Goal: Task Accomplishment & Management: Complete application form

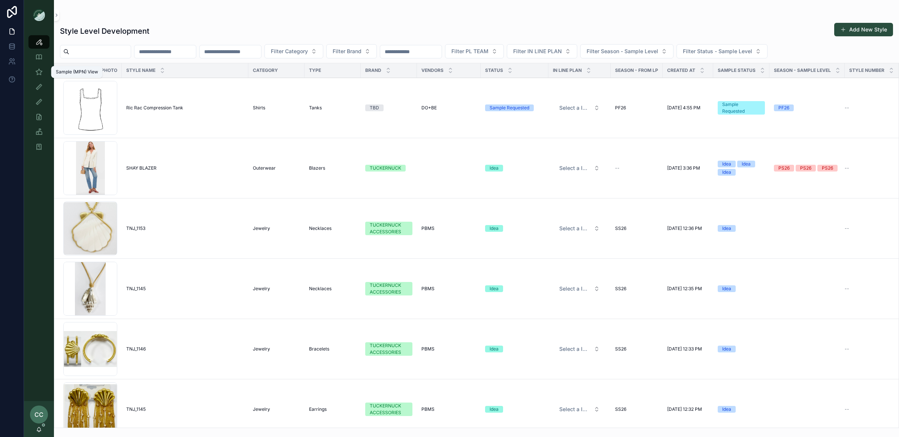
click at [41, 68] on icon "scrollable content" at bounding box center [38, 71] width 7 height 7
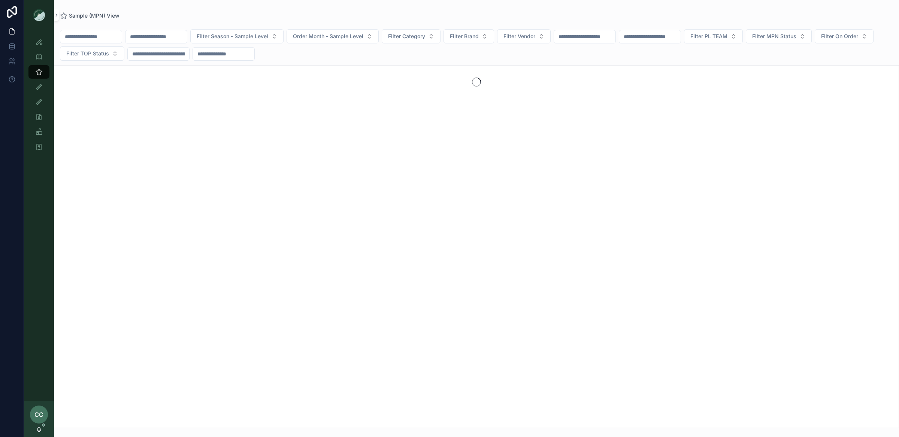
click at [95, 37] on input "scrollable content" at bounding box center [90, 36] width 61 height 10
type input "********"
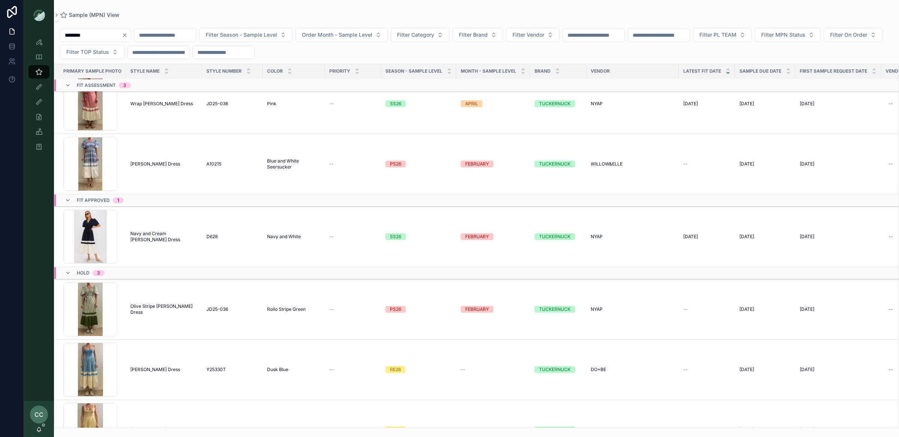
scroll to position [111, 0]
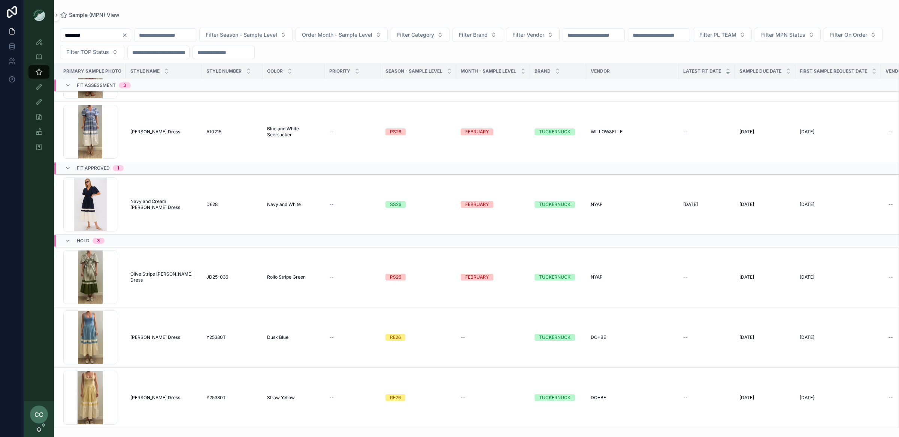
click at [171, 276] on span "Olive Stripe Mitchell Dress" at bounding box center [163, 277] width 67 height 12
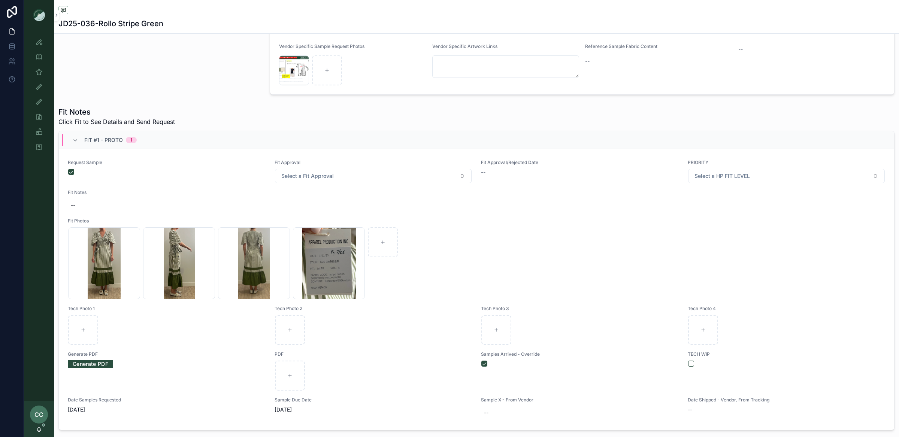
scroll to position [171, 0]
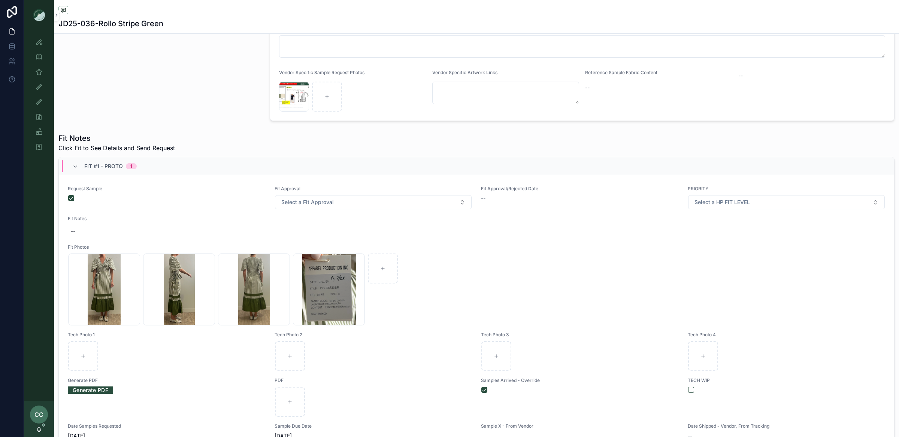
click at [183, 210] on div "Request Sample" at bounding box center [167, 198] width 198 height 24
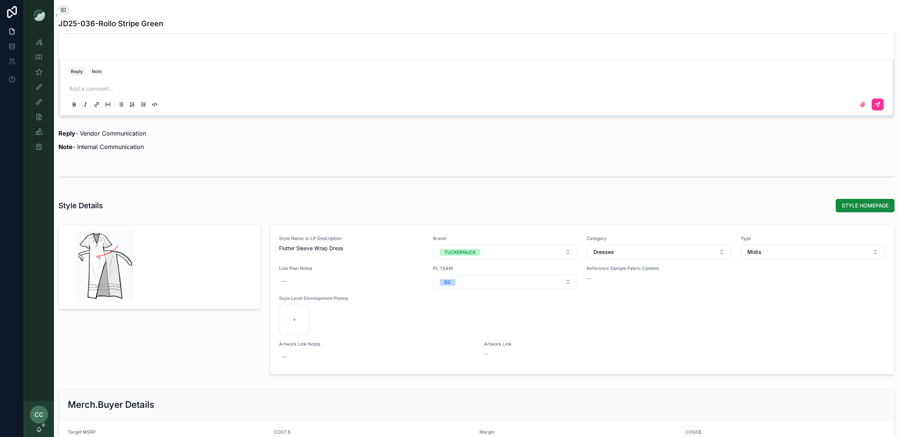
scroll to position [616, 0]
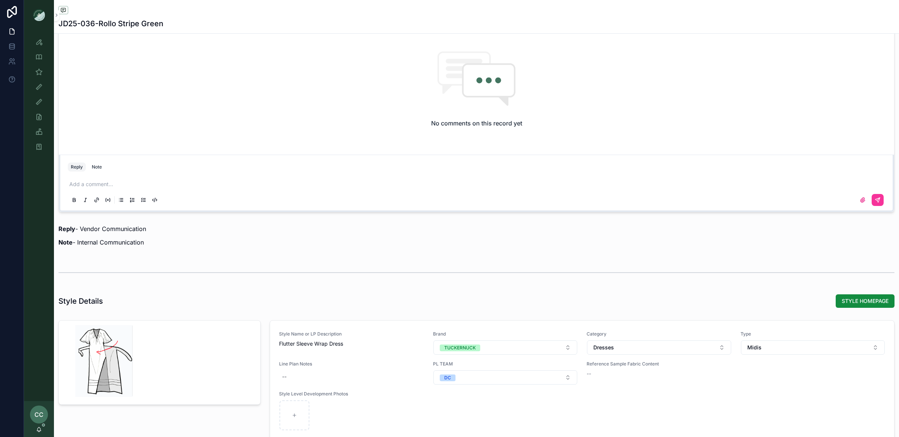
drag, startPoint x: 100, startPoint y: 168, endPoint x: 109, endPoint y: 165, distance: 9.1
click at [100, 168] on div "Note" at bounding box center [97, 167] width 10 height 6
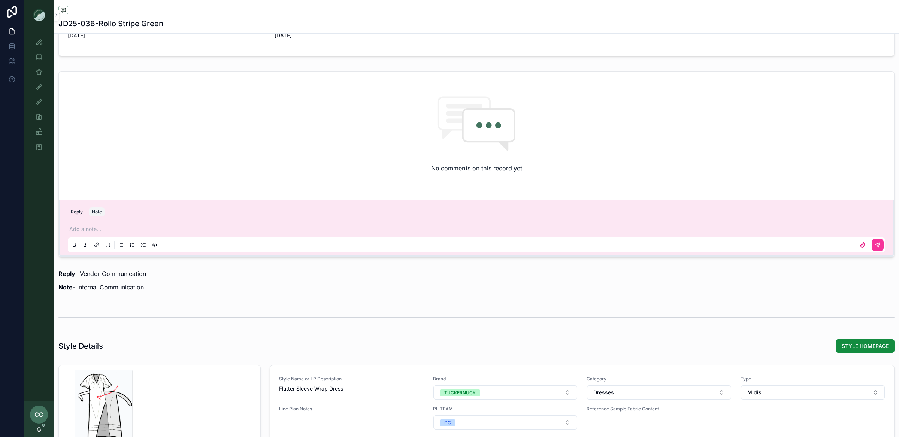
scroll to position [569, 0]
click at [134, 232] on p "scrollable content" at bounding box center [477, 230] width 817 height 7
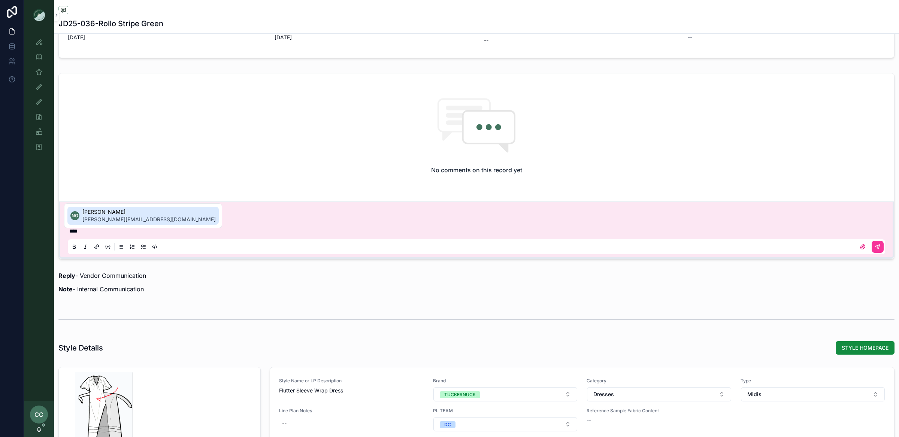
click at [107, 215] on span "Noelle Garcia-Farris" at bounding box center [148, 211] width 133 height 7
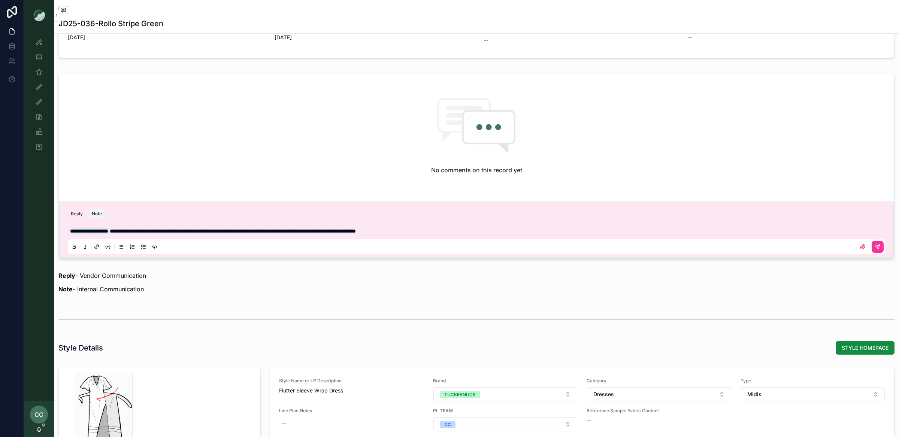
click at [875, 248] on icon "scrollable content" at bounding box center [877, 246] width 4 height 4
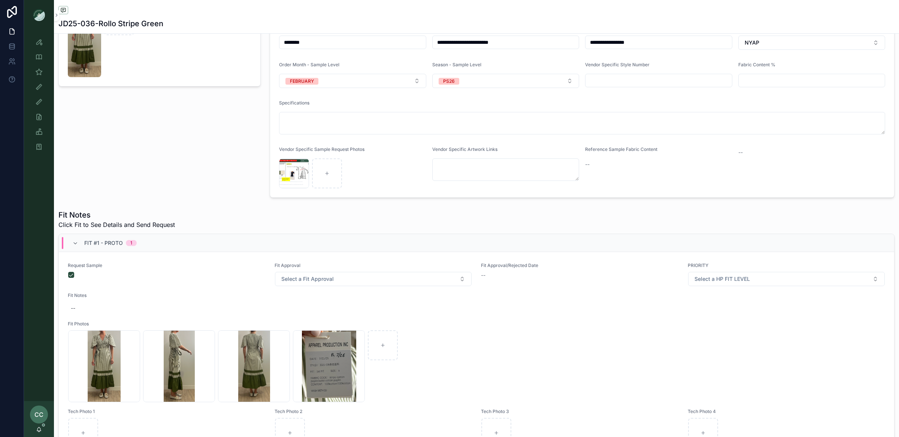
scroll to position [0, 0]
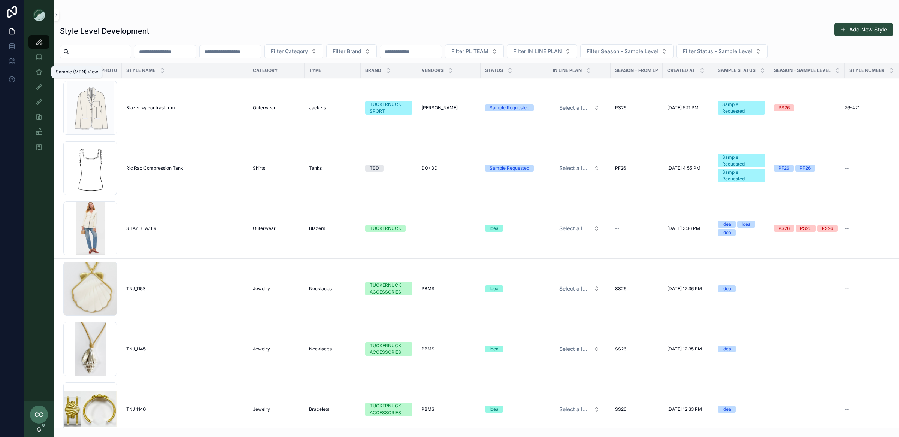
click at [44, 72] on div "Sample (MPN) View" at bounding box center [39, 72] width 12 height 12
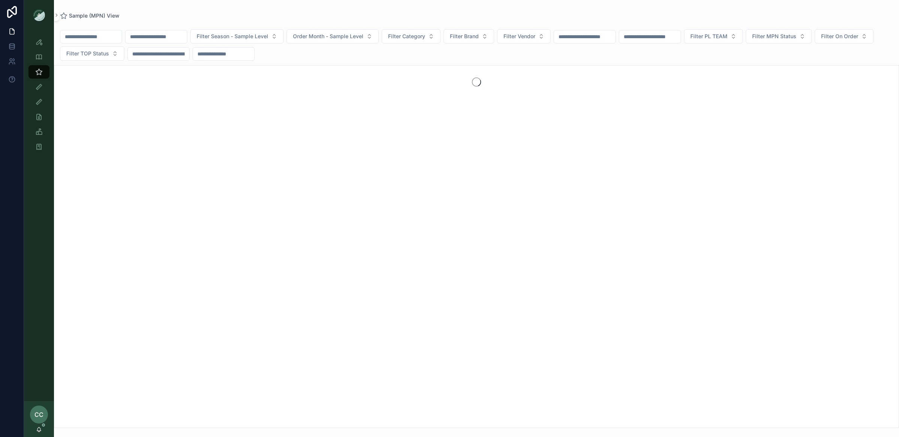
click at [100, 37] on input "scrollable content" at bounding box center [90, 36] width 61 height 10
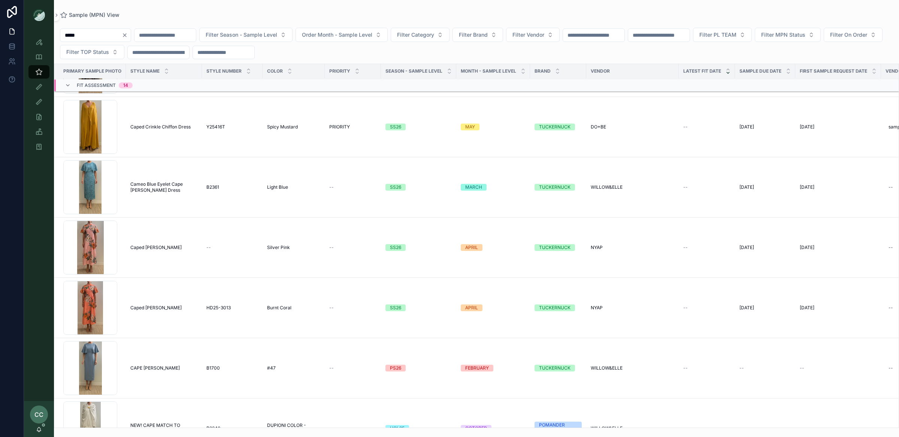
scroll to position [854, 0]
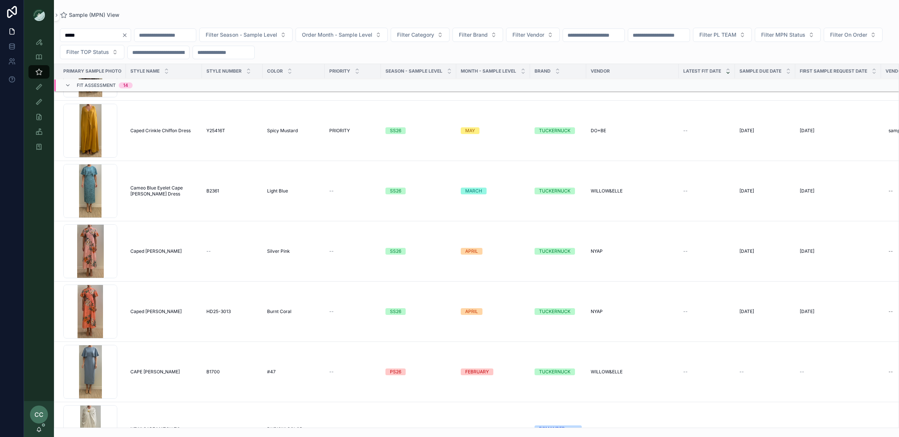
type input "****"
click at [175, 189] on span "Cameo Blue Eyelet Cape Leah Dress" at bounding box center [163, 191] width 67 height 12
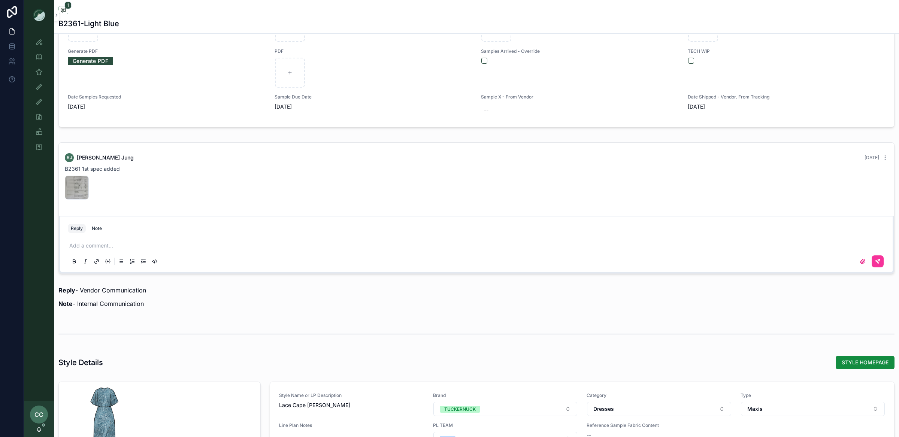
scroll to position [551, 0]
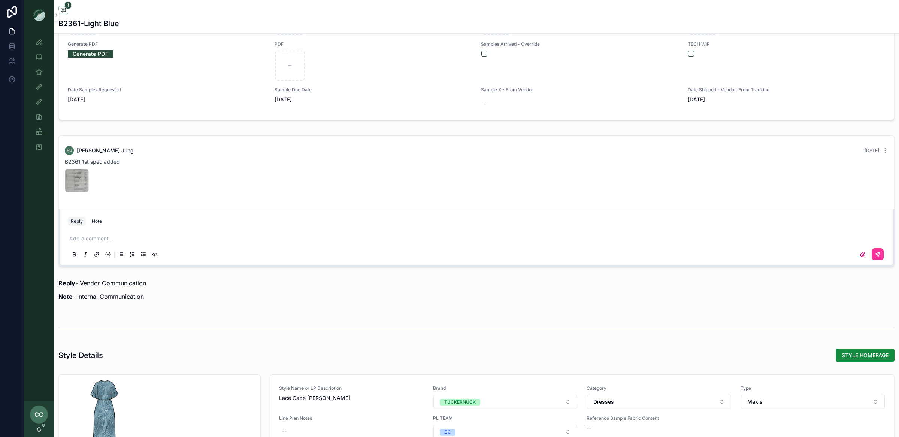
click at [98, 217] on div "Reply Note" at bounding box center [476, 221] width 826 height 12
click at [99, 222] on div "Note" at bounding box center [97, 221] width 10 height 6
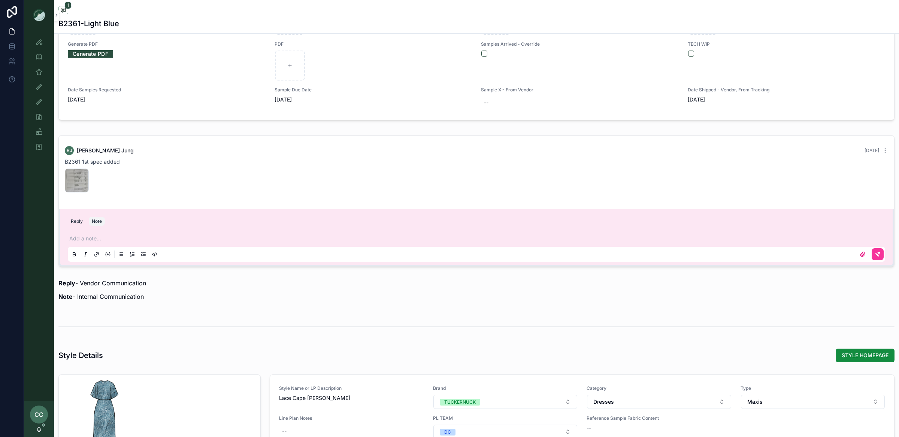
click at [104, 240] on p "scrollable content" at bounding box center [477, 238] width 817 height 7
click at [125, 222] on span "Noelle Garcia-Farris" at bounding box center [148, 219] width 133 height 7
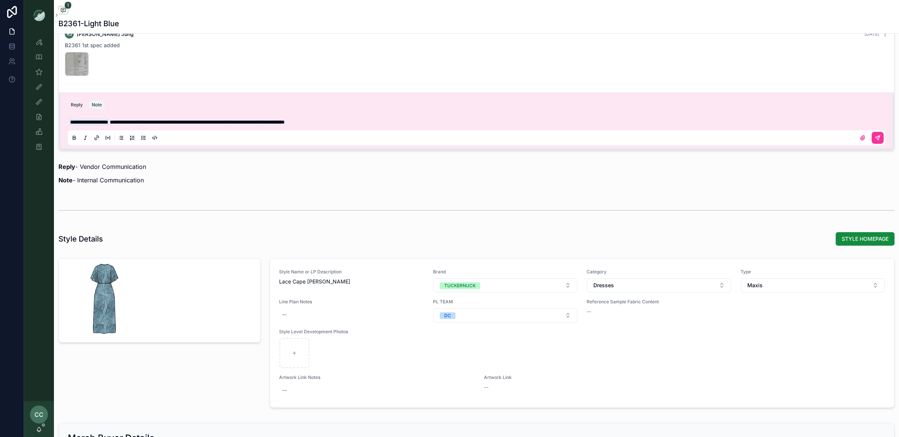
scroll to position [668, 0]
click at [859, 136] on icon "scrollable content" at bounding box center [862, 138] width 6 height 6
click at [0, 0] on input "scrollable content" at bounding box center [0, 0] width 0 height 0
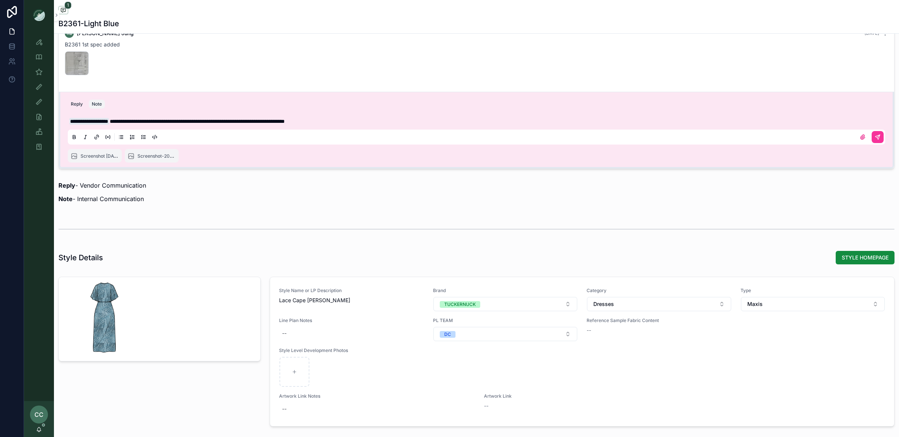
click at [875, 137] on icon "scrollable content" at bounding box center [877, 137] width 4 height 4
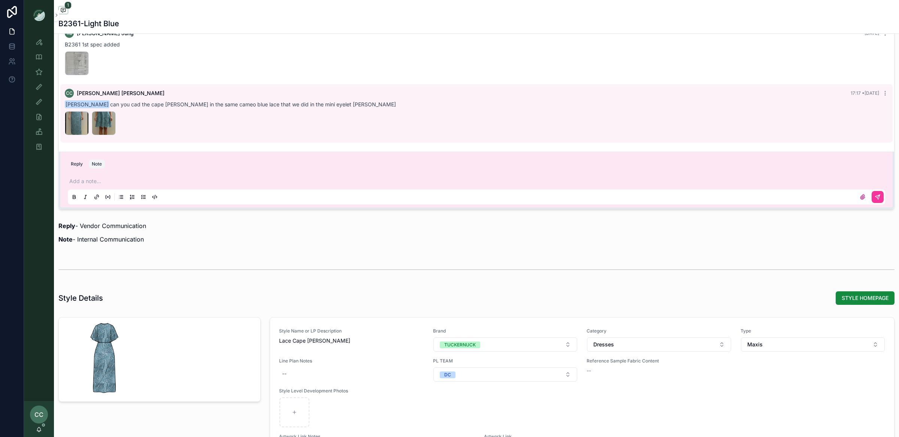
scroll to position [667, 0]
click at [39, 69] on icon "scrollable content" at bounding box center [38, 71] width 7 height 7
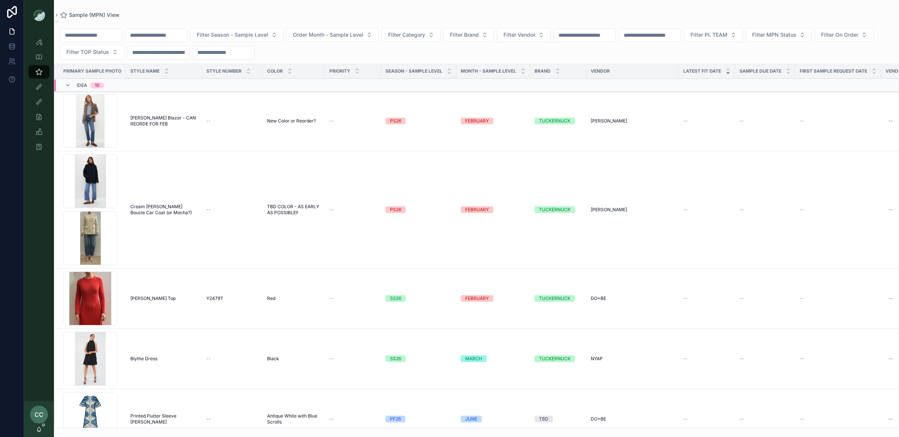
click at [82, 36] on input "scrollable content" at bounding box center [90, 35] width 61 height 10
type input "****"
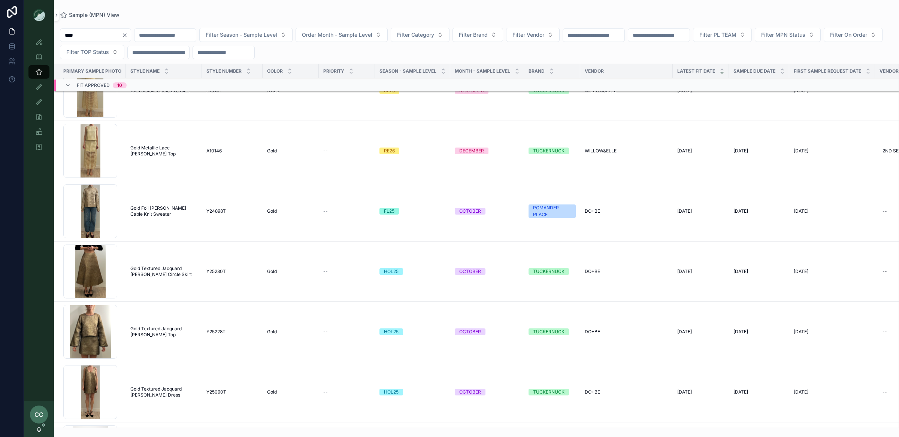
scroll to position [340, 0]
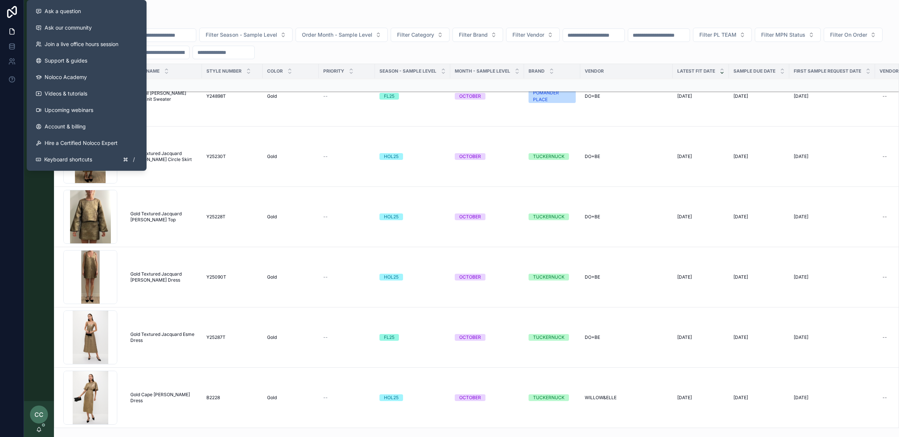
click at [189, 9] on div "Sample (MPN) View **** Filter Season - Sample Level Order Month - Sample Level …" at bounding box center [476, 214] width 845 height 428
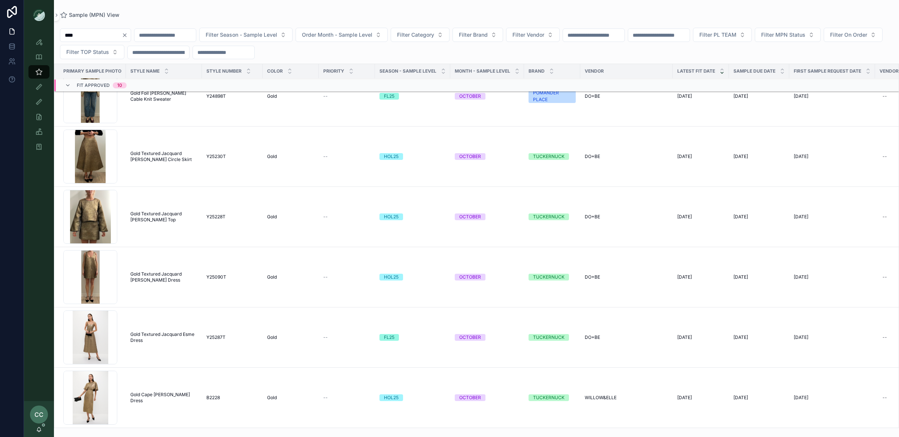
click at [128, 34] on icon "Clear" at bounding box center [125, 35] width 6 height 6
click at [550, 35] on button "Filter Vendor" at bounding box center [524, 35] width 54 height 14
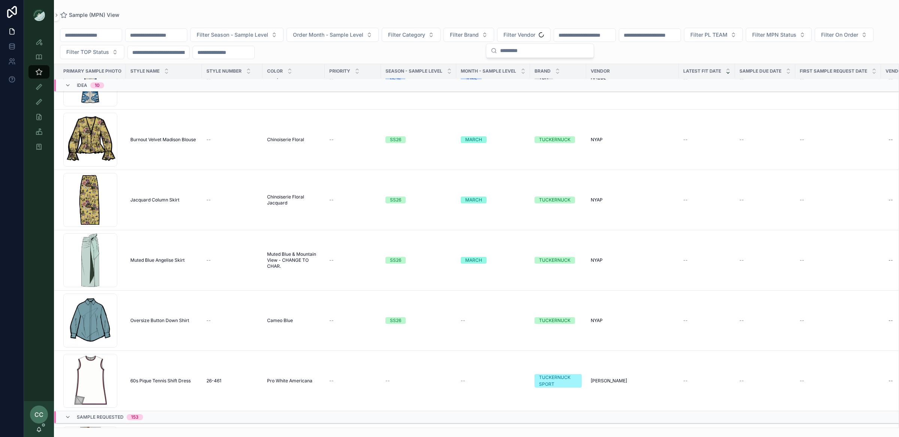
scroll to position [427, 0]
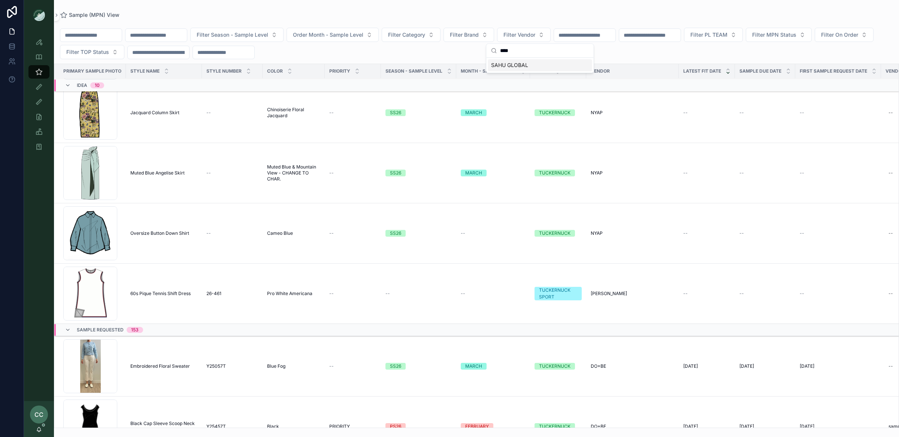
type input "****"
click at [523, 67] on span "SAHU GLOBAL" at bounding box center [509, 64] width 37 height 7
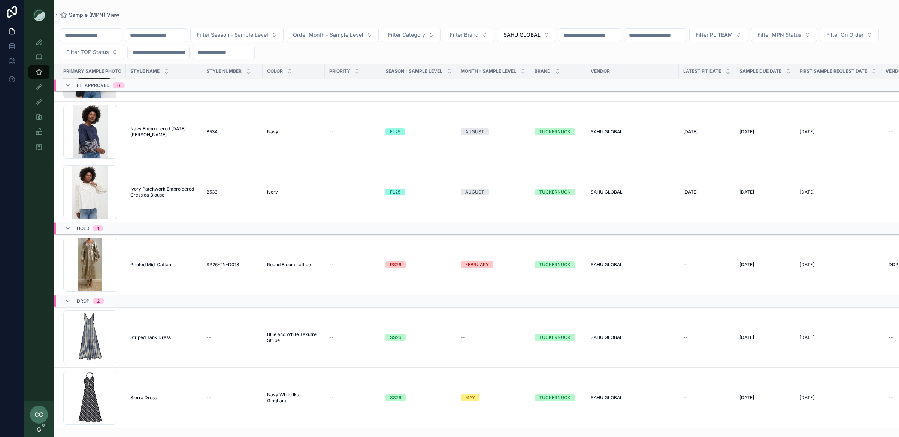
scroll to position [3599, 0]
click at [150, 267] on span "Printed Midi Caftan" at bounding box center [150, 265] width 41 height 6
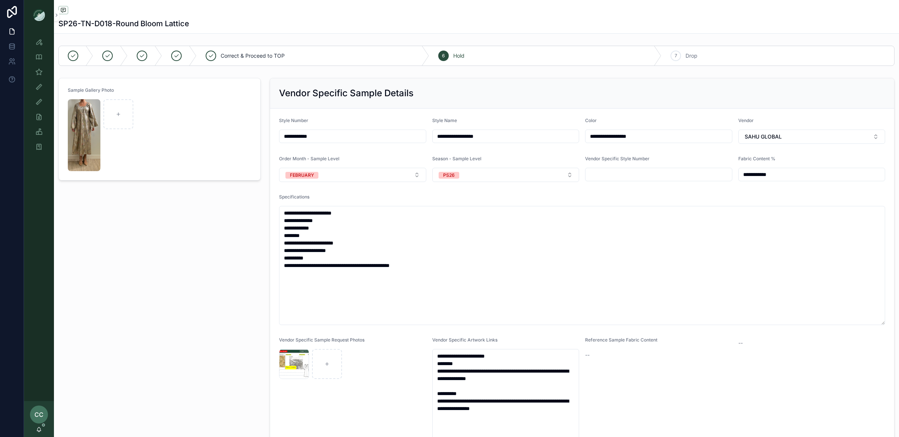
click at [86, 130] on img "scrollable content" at bounding box center [84, 135] width 33 height 72
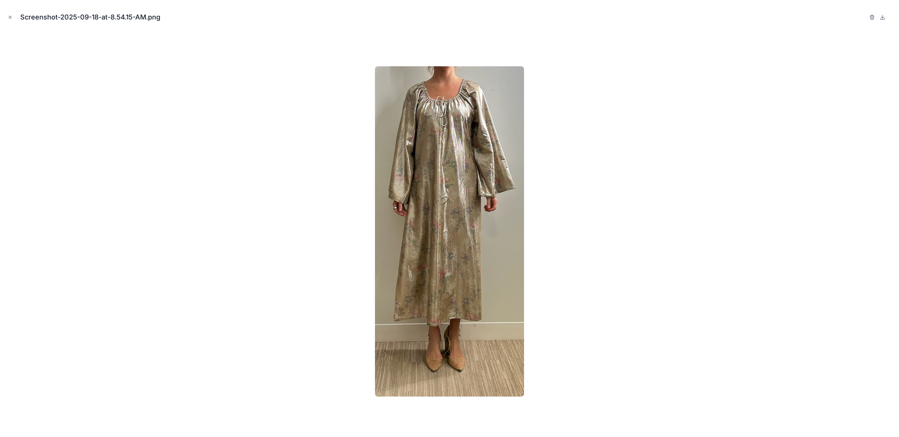
drag, startPoint x: 12, startPoint y: 18, endPoint x: 18, endPoint y: 18, distance: 5.6
click at [12, 18] on icon "Close modal" at bounding box center [9, 17] width 5 height 5
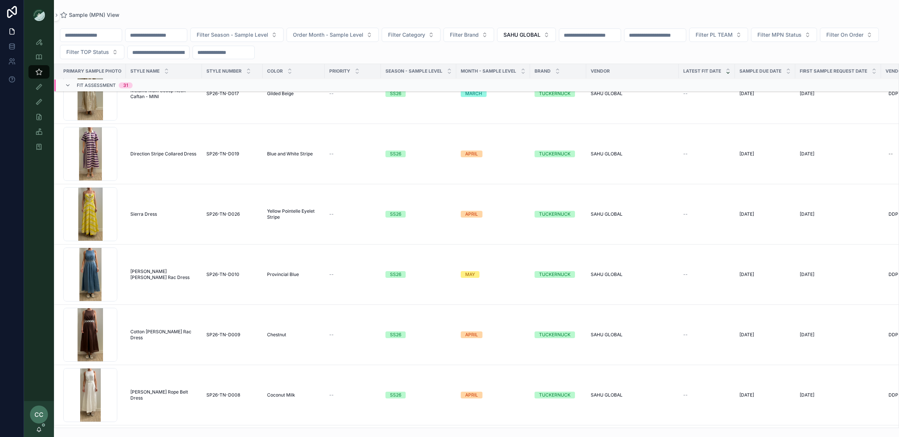
scroll to position [2453, 0]
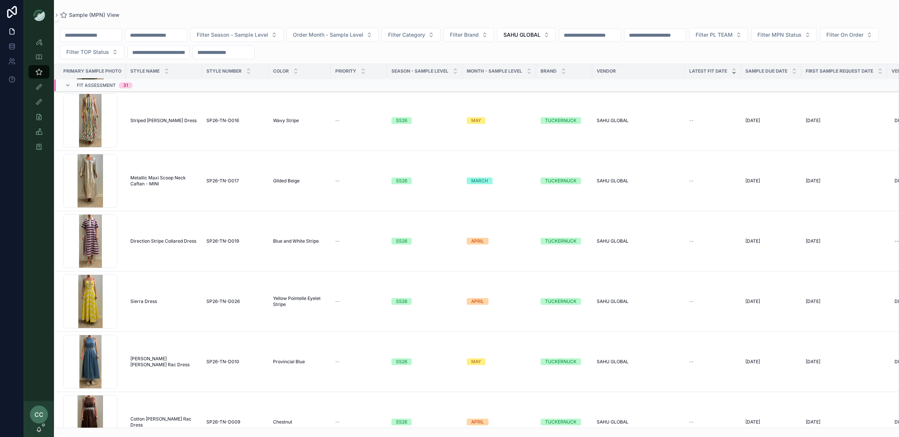
click at [162, 180] on span "Metallic Maxi Scoop Neck Caftan - MINI" at bounding box center [163, 181] width 67 height 12
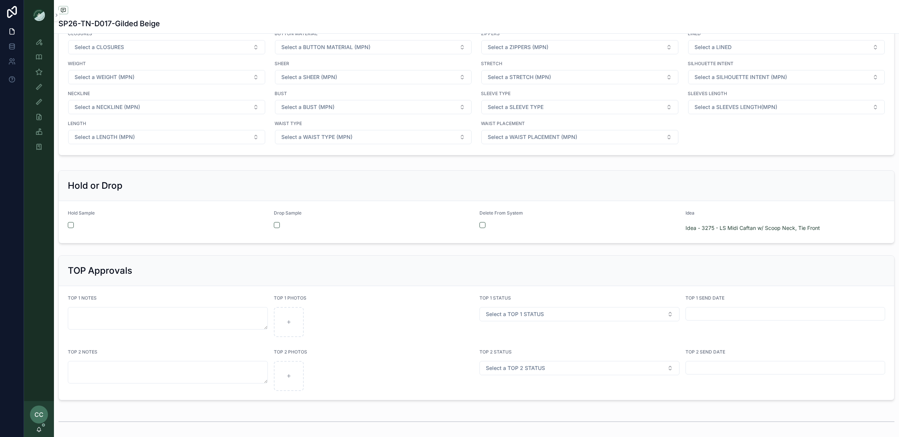
scroll to position [759, 0]
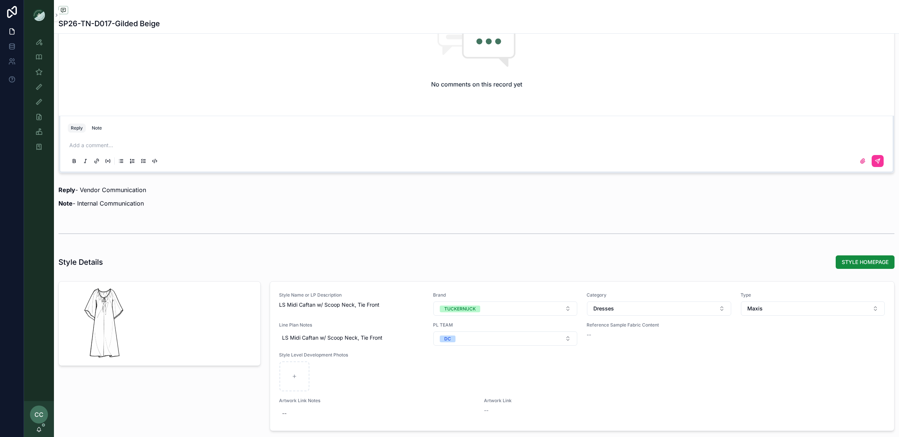
click at [96, 127] on div "Note" at bounding box center [97, 128] width 10 height 6
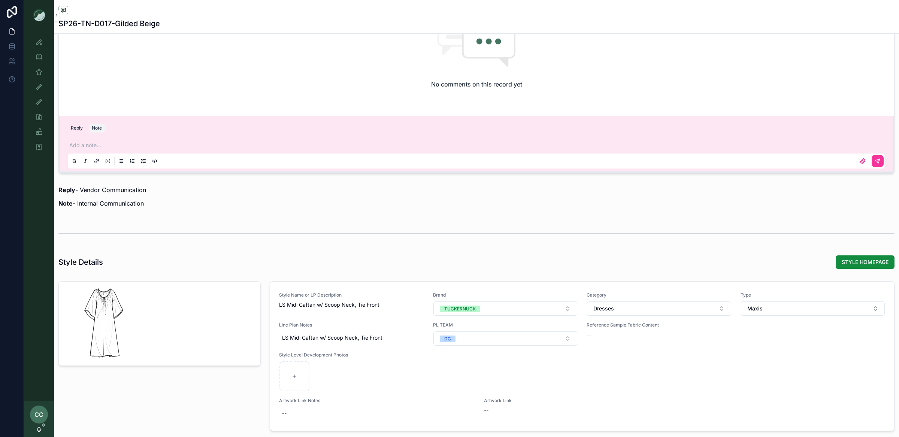
drag, startPoint x: 100, startPoint y: 148, endPoint x: 110, endPoint y: 151, distance: 11.3
click at [100, 149] on p "scrollable content" at bounding box center [477, 145] width 817 height 7
click at [94, 128] on span "Noelle Garcia-Farris" at bounding box center [148, 125] width 133 height 7
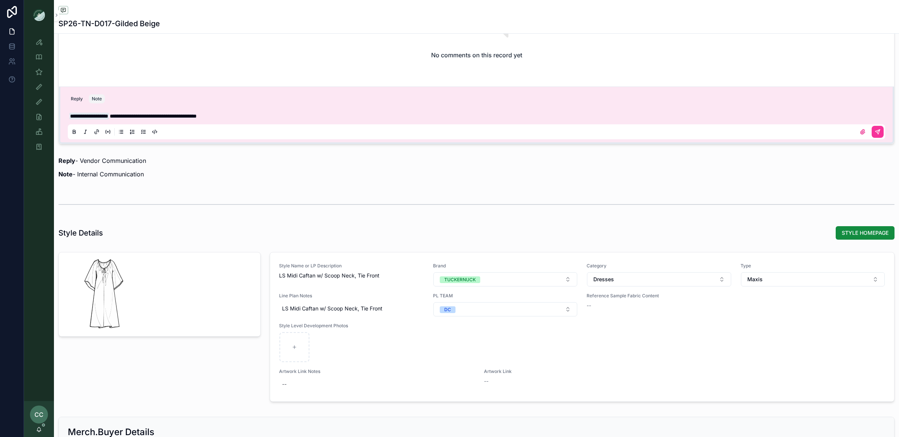
scroll to position [788, 0]
click at [876, 130] on icon "scrollable content" at bounding box center [877, 131] width 6 height 6
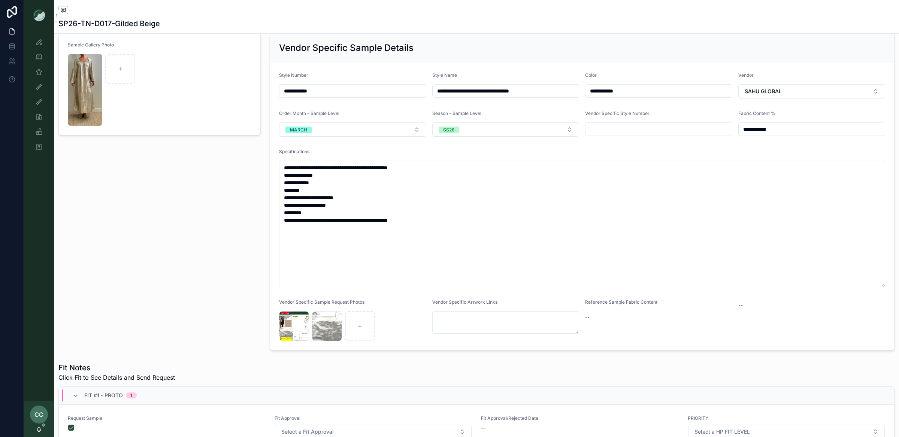
scroll to position [27, 0]
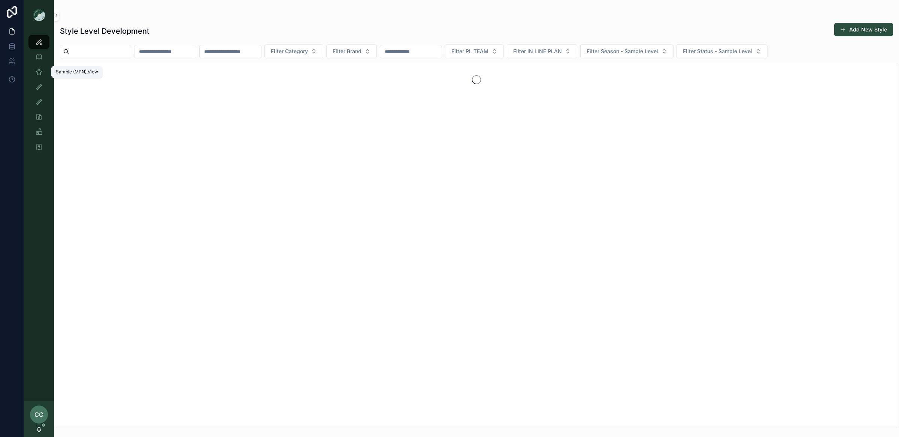
click at [41, 69] on icon "scrollable content" at bounding box center [38, 71] width 7 height 7
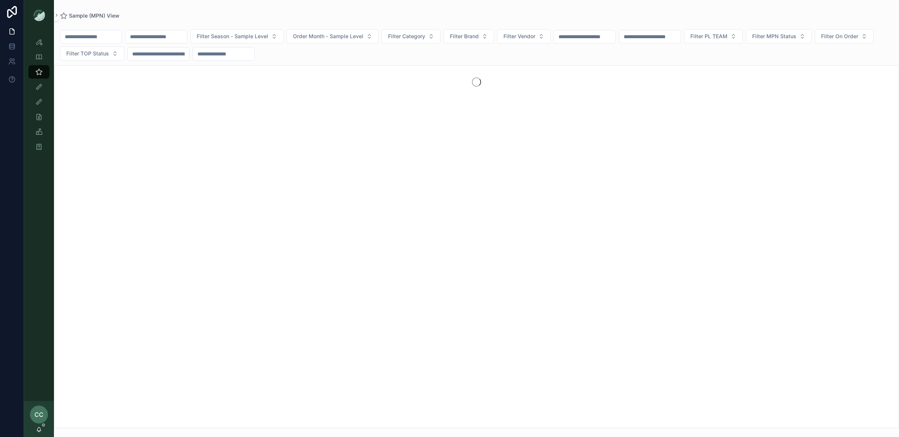
click at [85, 36] on input "scrollable content" at bounding box center [90, 36] width 61 height 10
type input "*******"
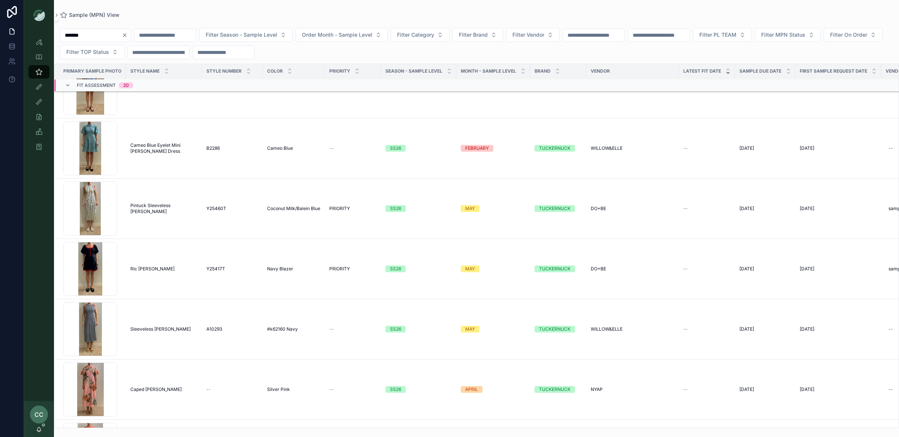
scroll to position [411, 0]
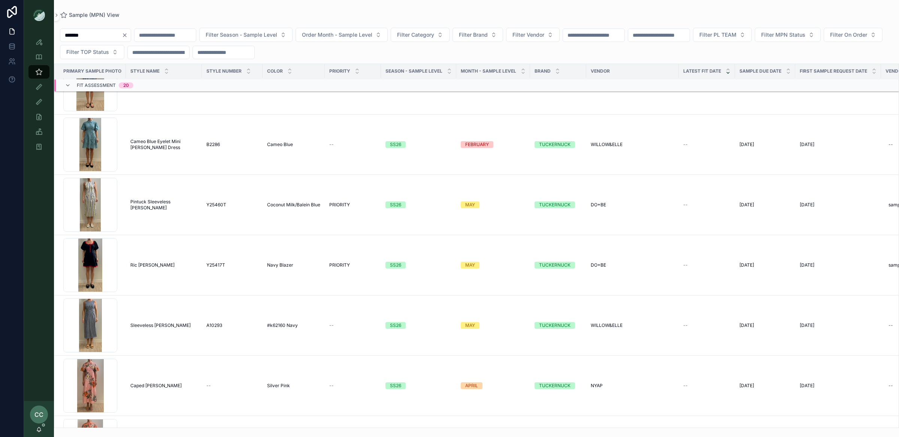
click at [142, 144] on span "Cameo Blue Eyelet Mini Delaney Dress" at bounding box center [163, 145] width 67 height 12
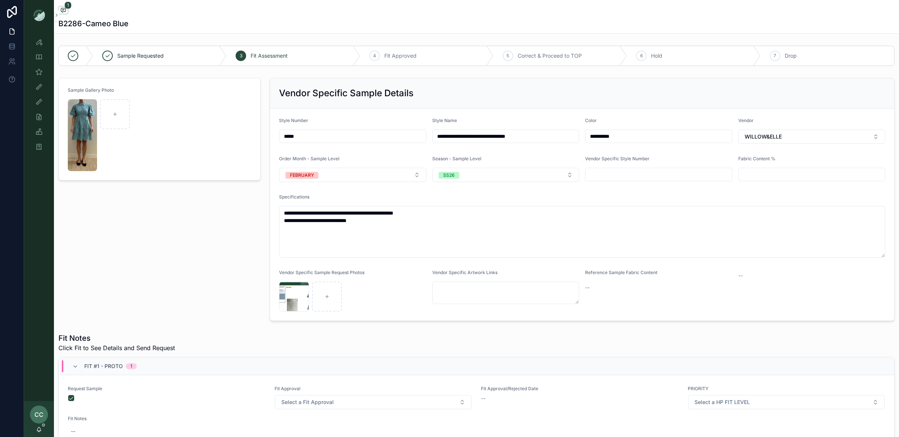
click at [78, 117] on img "scrollable content" at bounding box center [82, 135] width 29 height 72
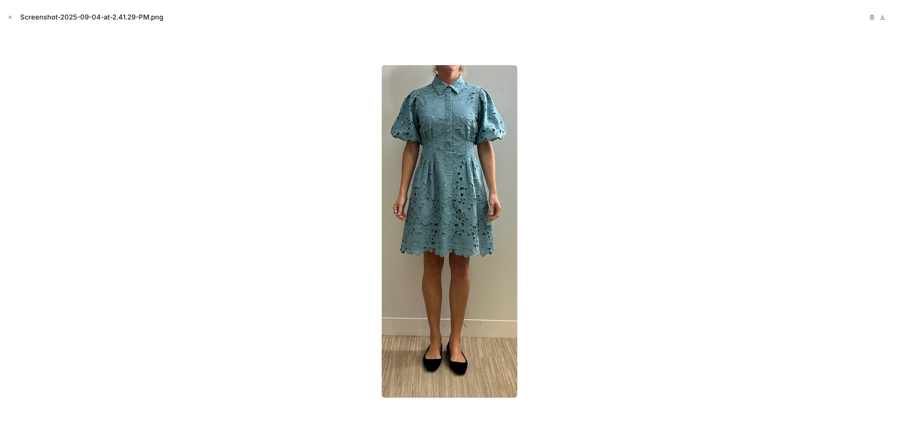
click at [880, 18] on icon at bounding box center [882, 18] width 4 height 1
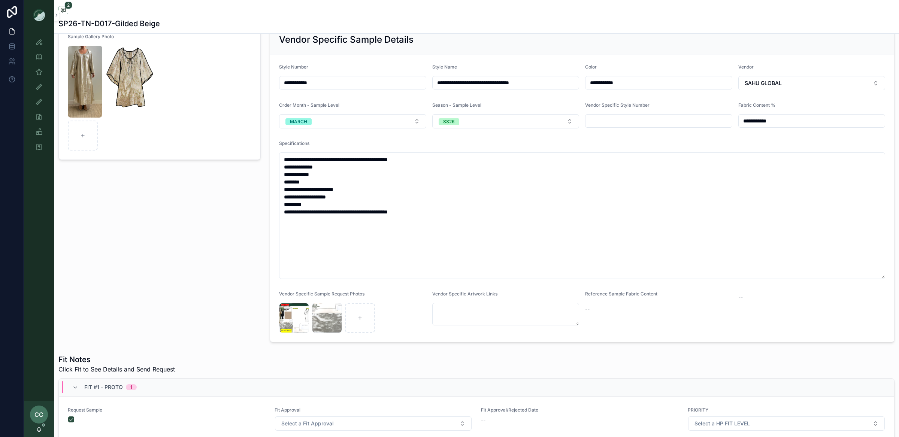
scroll to position [52, 0]
click at [84, 96] on img "scrollable content" at bounding box center [85, 83] width 34 height 72
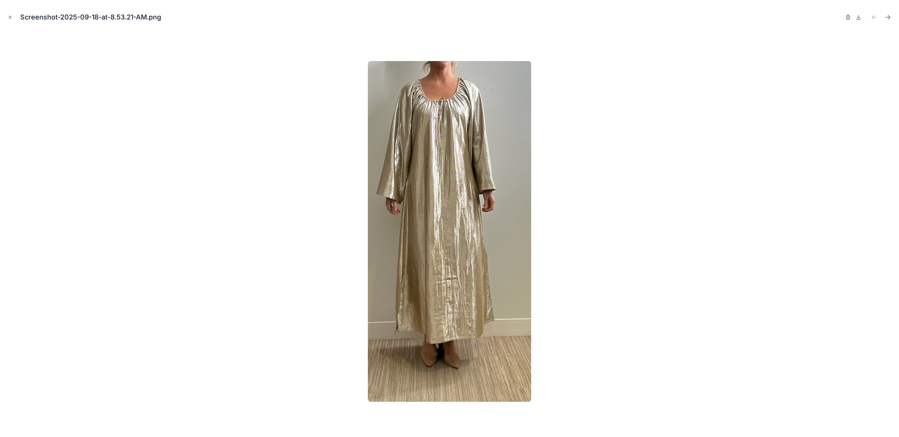
drag, startPoint x: 9, startPoint y: 20, endPoint x: 12, endPoint y: 36, distance: 16.3
click at [9, 20] on button "Close modal" at bounding box center [10, 17] width 8 height 8
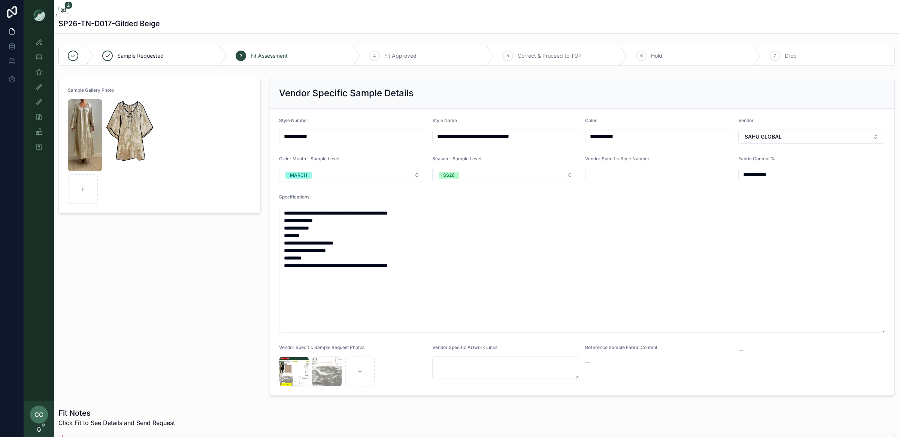
scroll to position [11, 0]
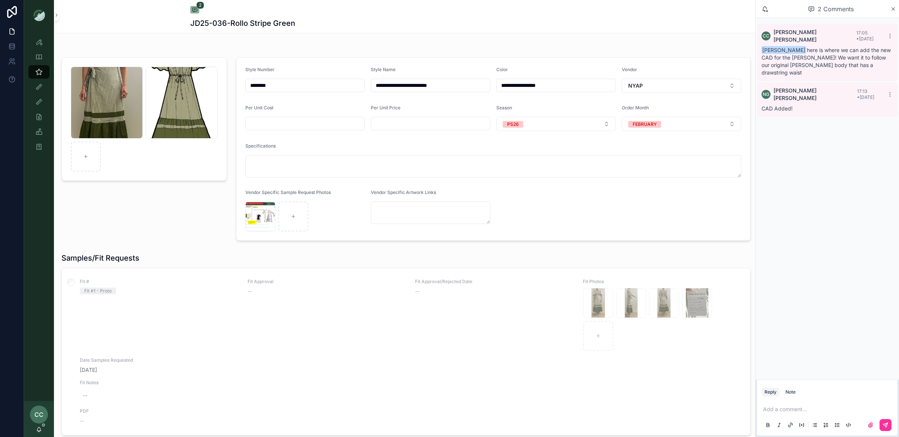
click at [146, 139] on div "Mitchell-Dress .png" at bounding box center [182, 103] width 72 height 72
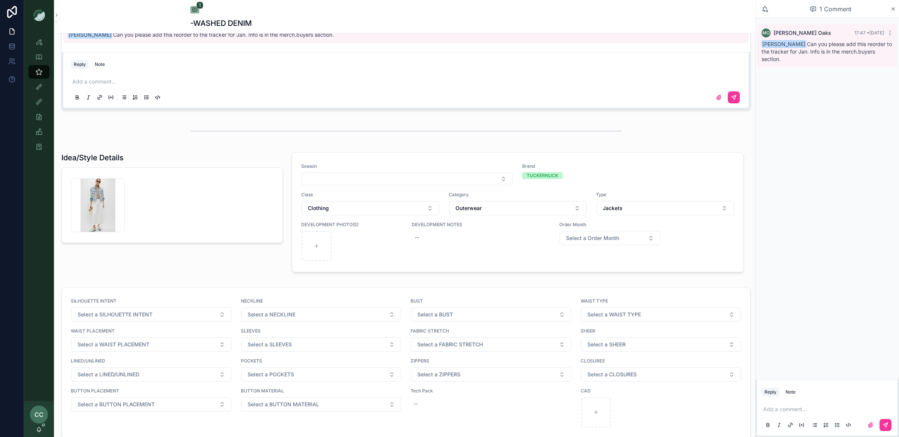
scroll to position [466, 0]
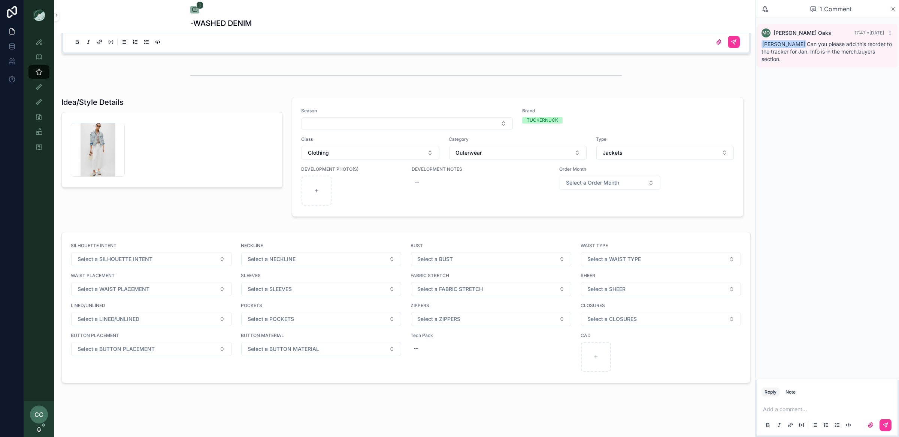
click at [892, 7] on icon "scrollable content" at bounding box center [893, 9] width 6 height 6
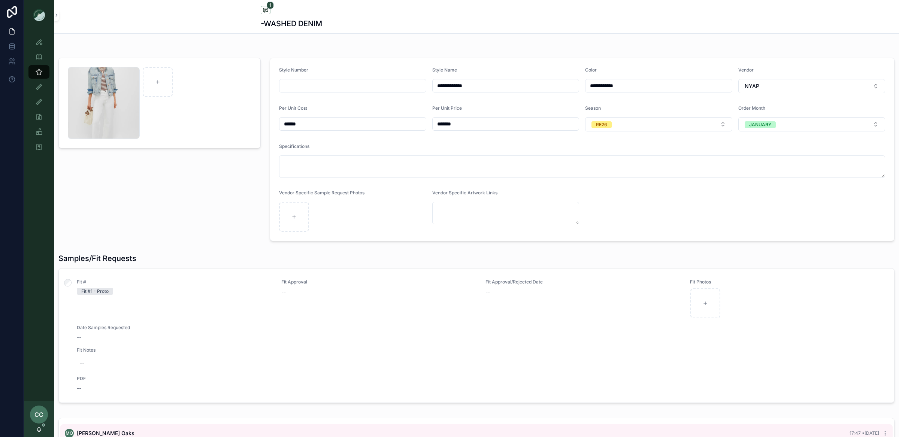
scroll to position [2, 0]
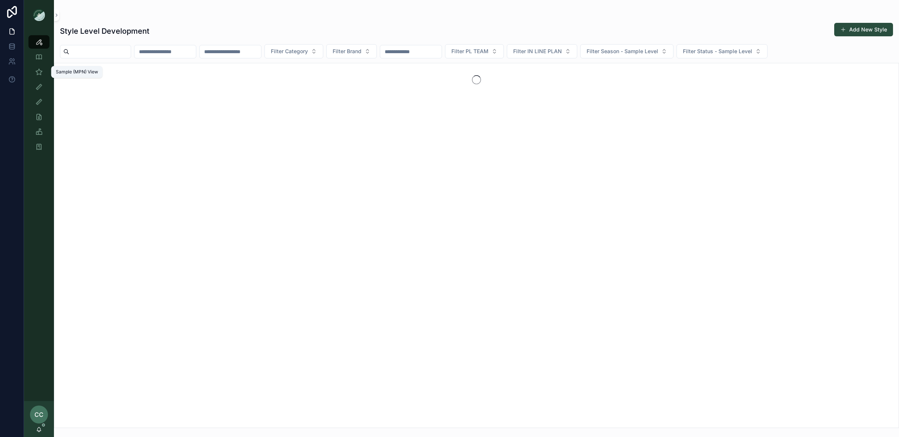
click at [41, 69] on icon "scrollable content" at bounding box center [38, 71] width 7 height 7
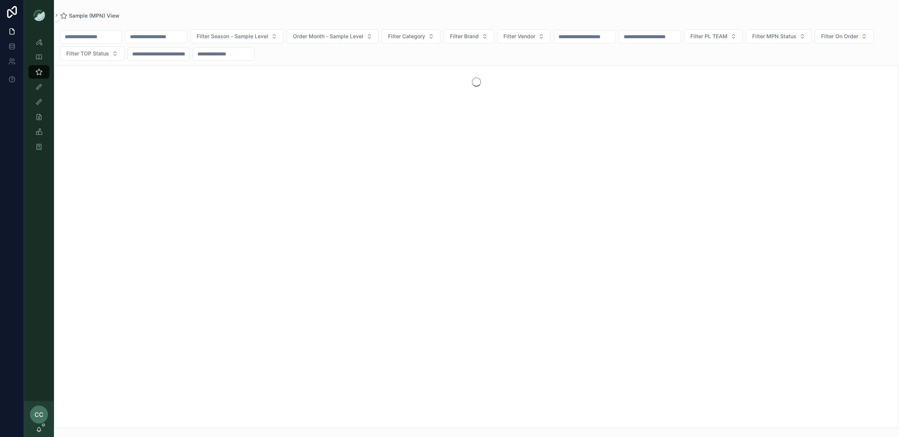
click at [96, 35] on input "scrollable content" at bounding box center [90, 36] width 61 height 10
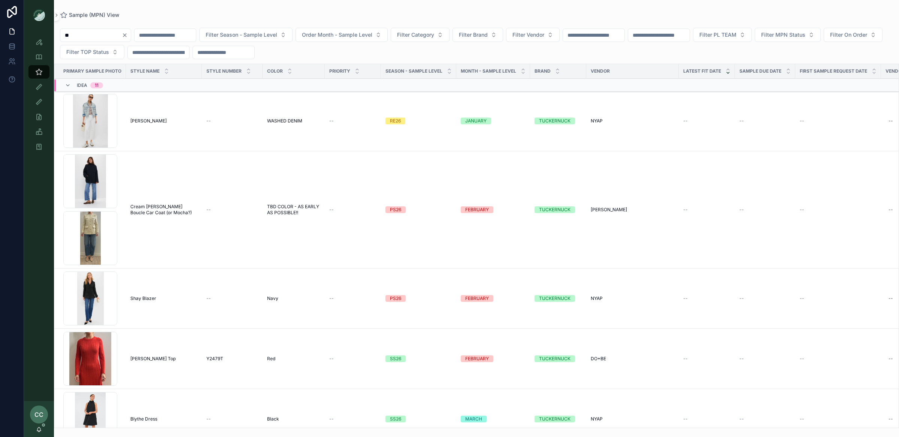
type input "*"
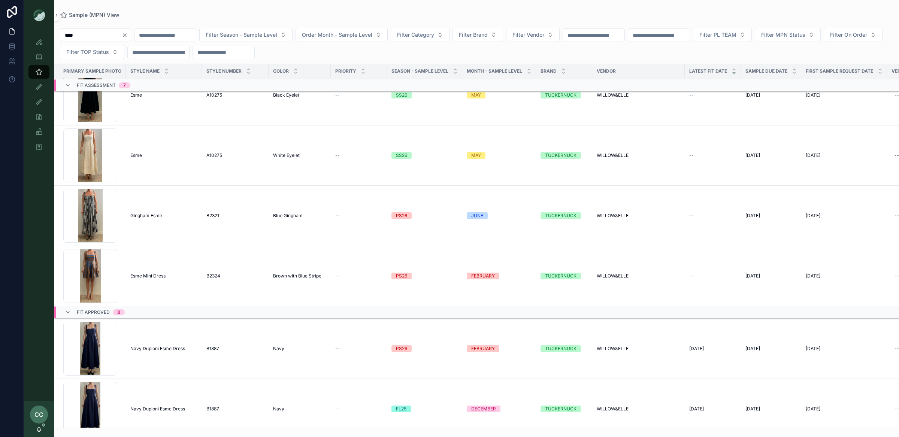
scroll to position [285, 0]
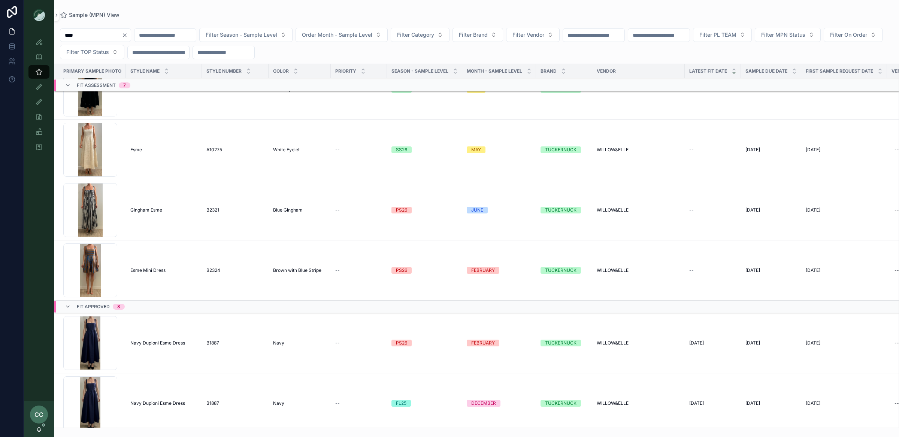
click at [150, 209] on span "Gingham Esme" at bounding box center [146, 210] width 32 height 6
click at [105, 38] on input "****" at bounding box center [90, 35] width 61 height 10
type input "******"
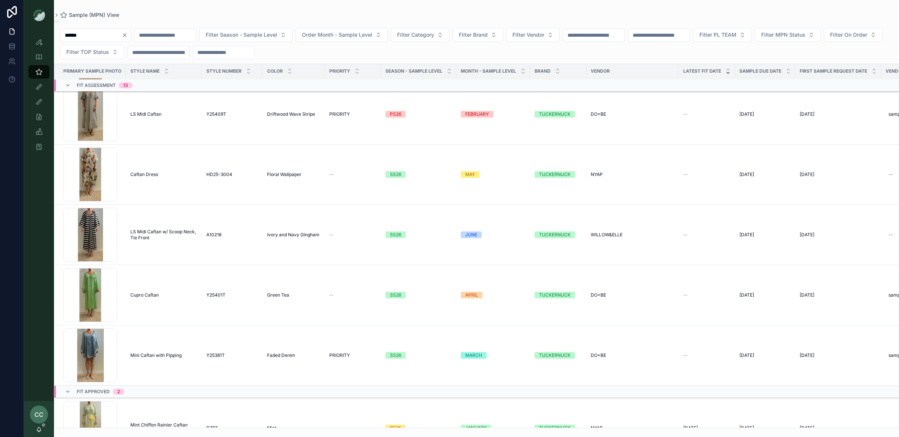
scroll to position [687, 0]
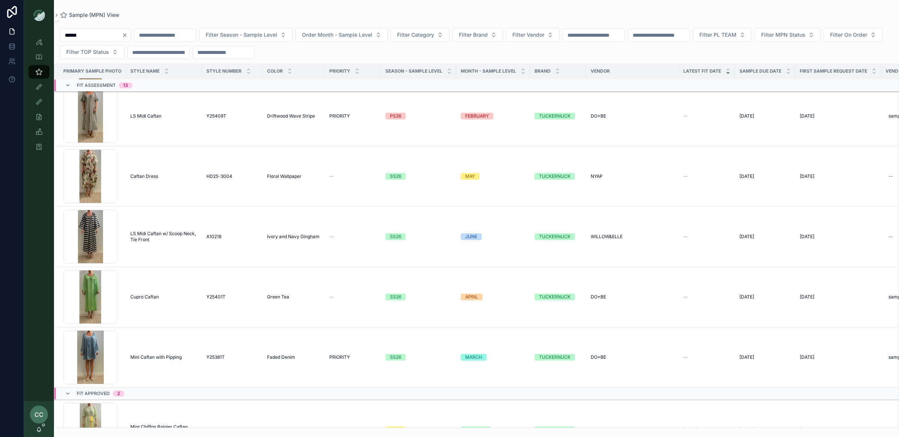
click at [170, 237] on span "LS Midi Caftan w/ Scoop Neck, Tie Front" at bounding box center [163, 237] width 67 height 12
click at [37, 43] on icon "scrollable content" at bounding box center [38, 41] width 7 height 7
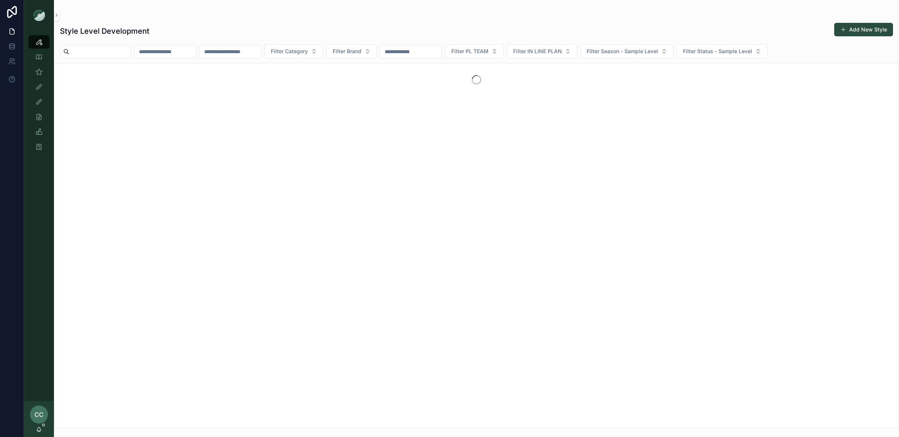
click at [100, 48] on input "scrollable content" at bounding box center [99, 51] width 61 height 10
type input "*"
click at [36, 69] on icon "scrollable content" at bounding box center [38, 71] width 7 height 7
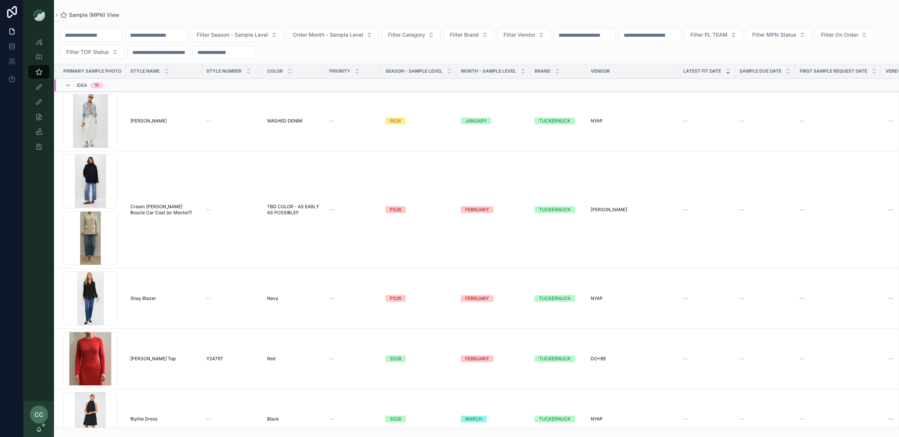
click at [84, 37] on input "scrollable content" at bounding box center [90, 35] width 61 height 10
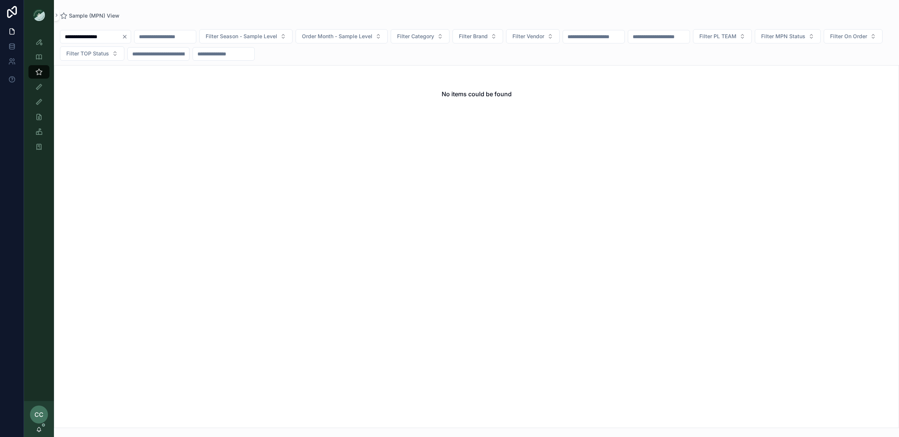
type input "**********"
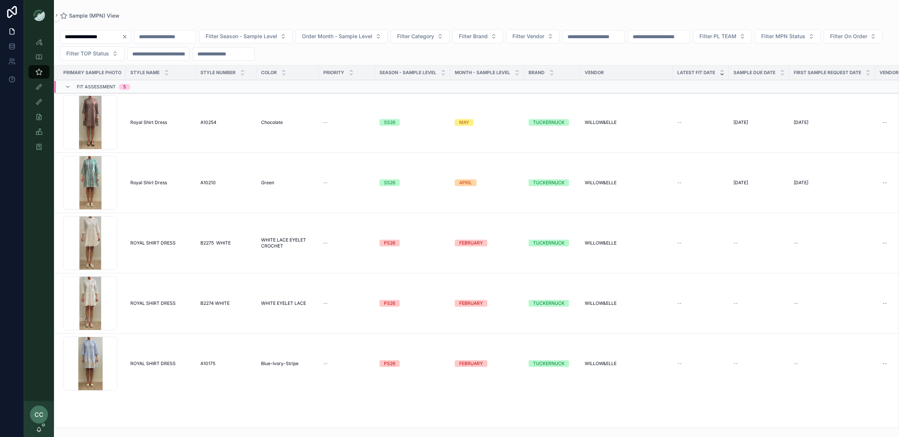
click at [150, 241] on span "ROYAL SHIRT DRESS" at bounding box center [152, 243] width 45 height 6
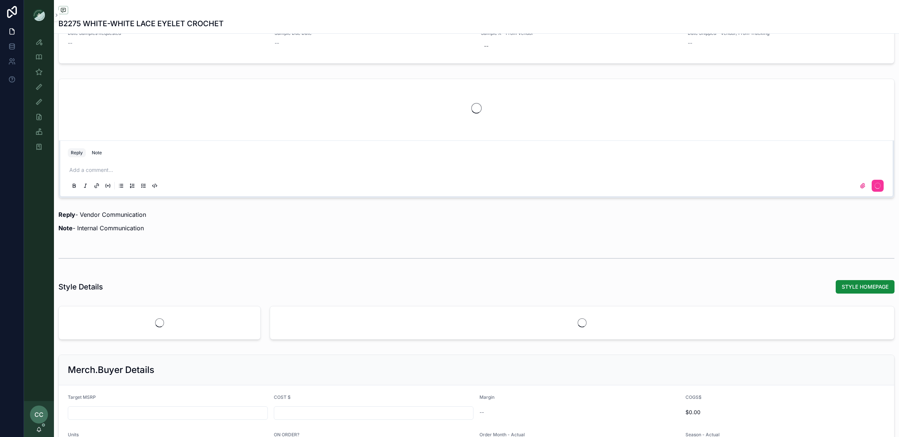
scroll to position [777, 0]
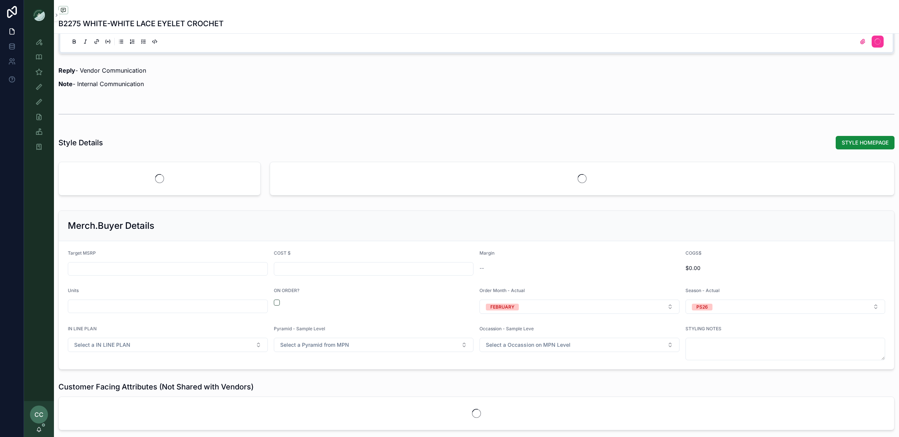
click at [866, 144] on span "STYLE HOMEPAGE" at bounding box center [864, 142] width 47 height 7
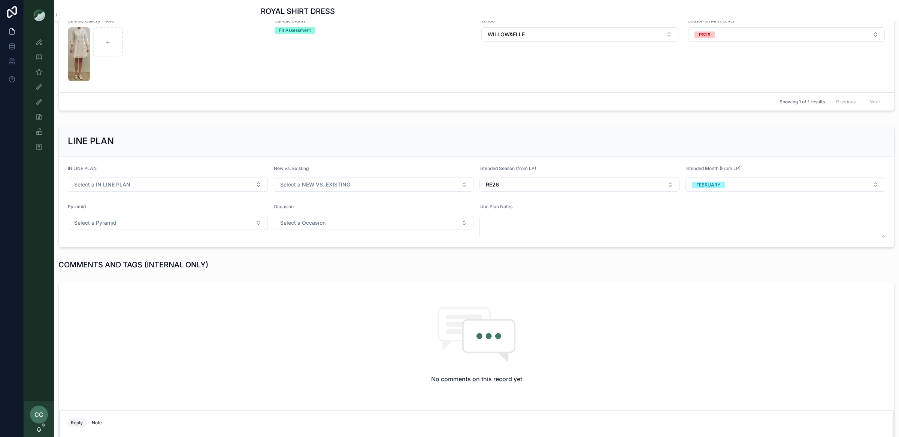
scroll to position [3, 0]
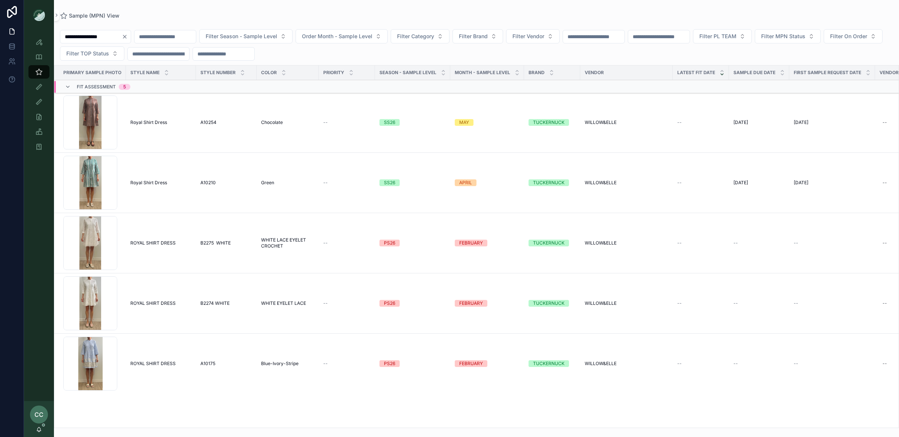
click at [141, 182] on span "Royal Shirt Dress" at bounding box center [148, 183] width 37 height 6
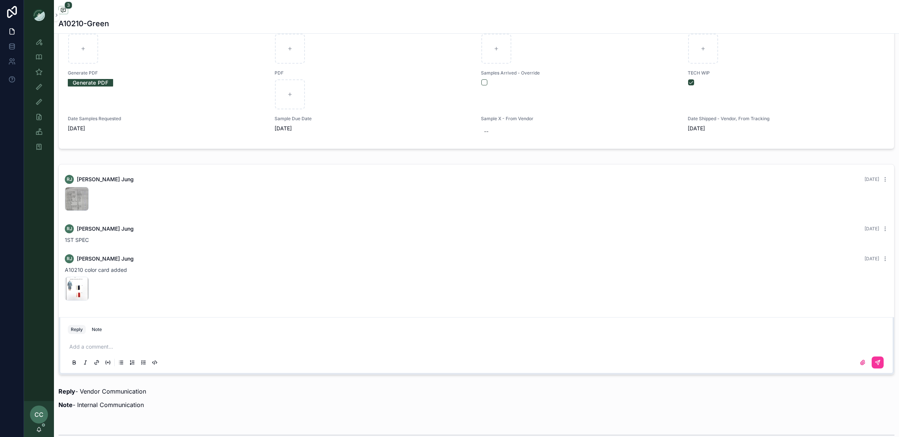
scroll to position [797, 0]
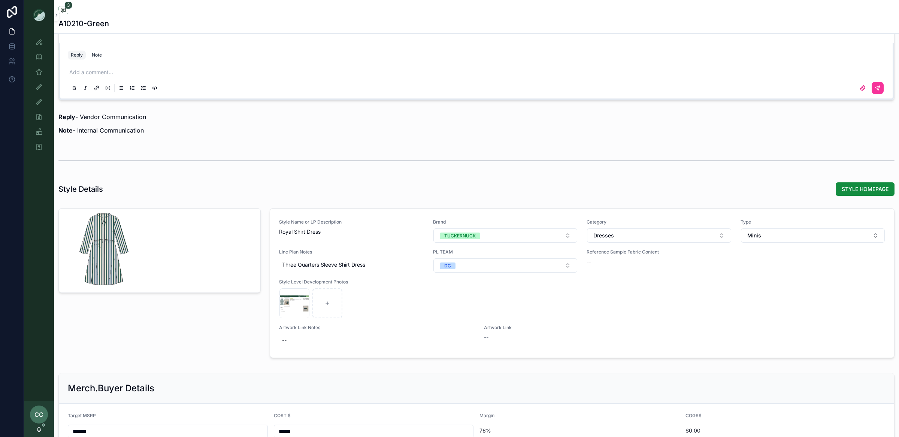
click at [855, 192] on span "STYLE HOMEPAGE" at bounding box center [864, 188] width 47 height 7
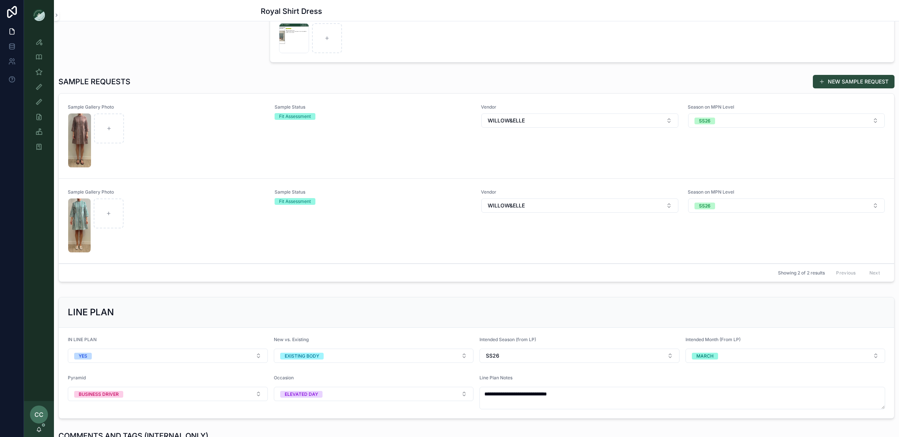
scroll to position [162, 0]
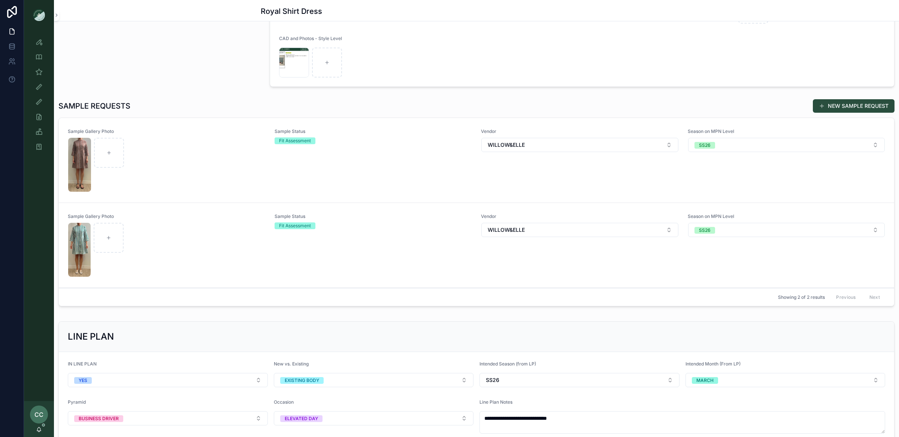
click at [837, 107] on button "NEW SAMPLE REQUEST" at bounding box center [853, 105] width 82 height 13
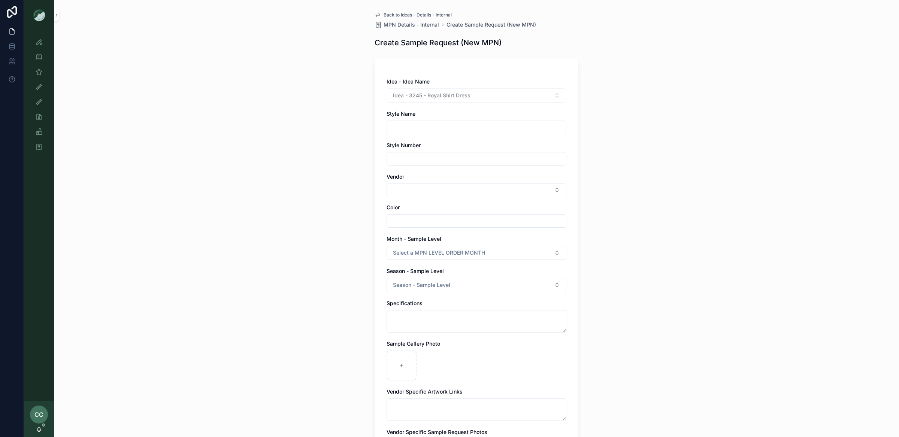
click at [416, 125] on input "scrollable content" at bounding box center [476, 127] width 179 height 10
type input "**********"
click at [434, 191] on button "Select Button" at bounding box center [476, 189] width 180 height 13
click at [641, 174] on div "**********" at bounding box center [476, 218] width 845 height 437
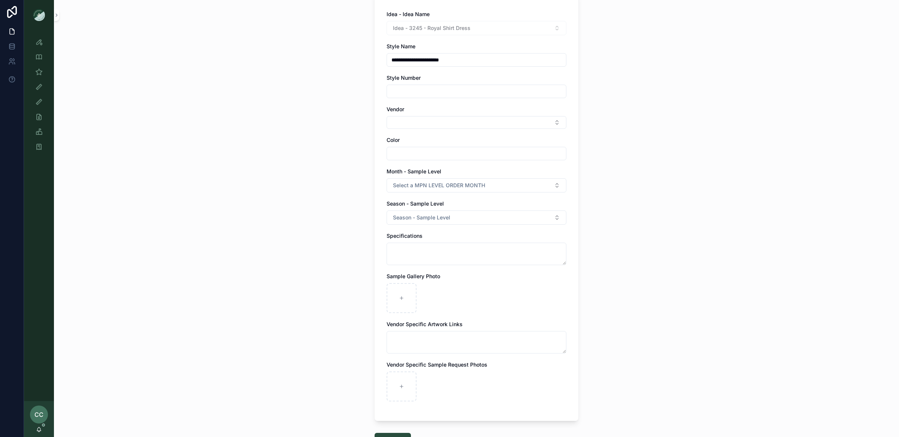
scroll to position [71, 0]
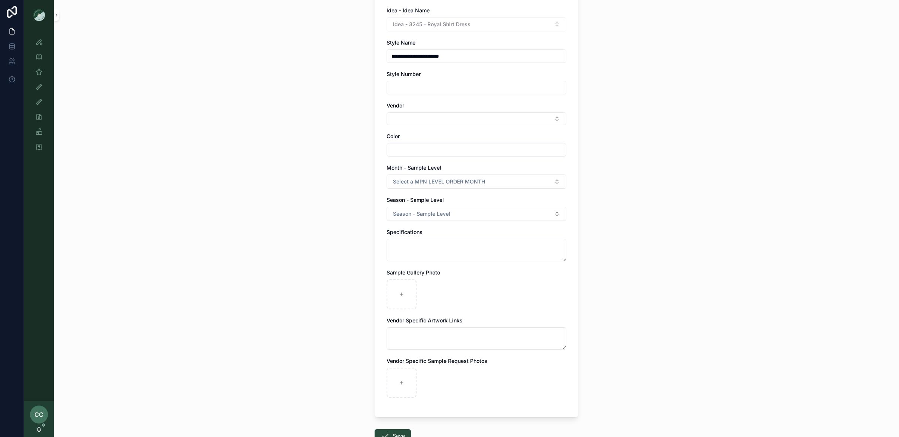
click at [459, 157] on div "**********" at bounding box center [476, 206] width 180 height 398
click at [459, 152] on input "scrollable content" at bounding box center [476, 150] width 179 height 10
type input "*******"
click at [660, 154] on div "**********" at bounding box center [476, 147] width 845 height 437
click at [476, 182] on span "Select a MPN LEVEL ORDER MONTH" at bounding box center [439, 181] width 92 height 7
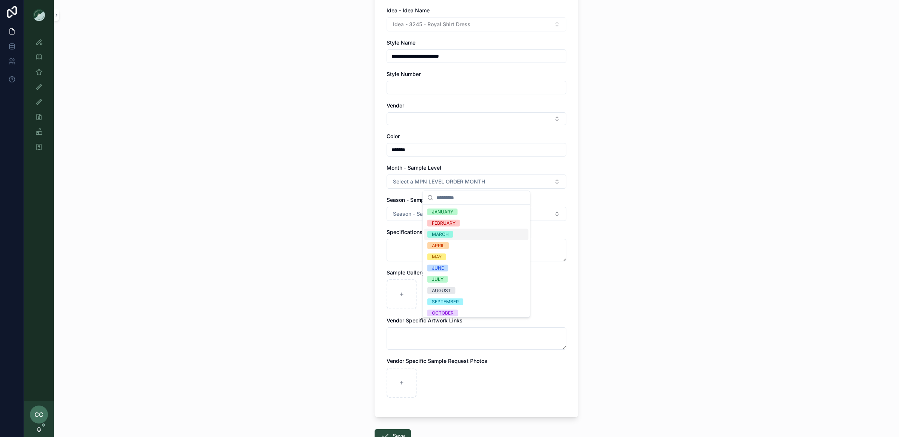
drag, startPoint x: 463, startPoint y: 238, endPoint x: 451, endPoint y: 231, distance: 13.8
click at [463, 238] on div "MARCH" at bounding box center [476, 234] width 104 height 11
click at [417, 217] on span "Season - Sample Level" at bounding box center [421, 213] width 57 height 7
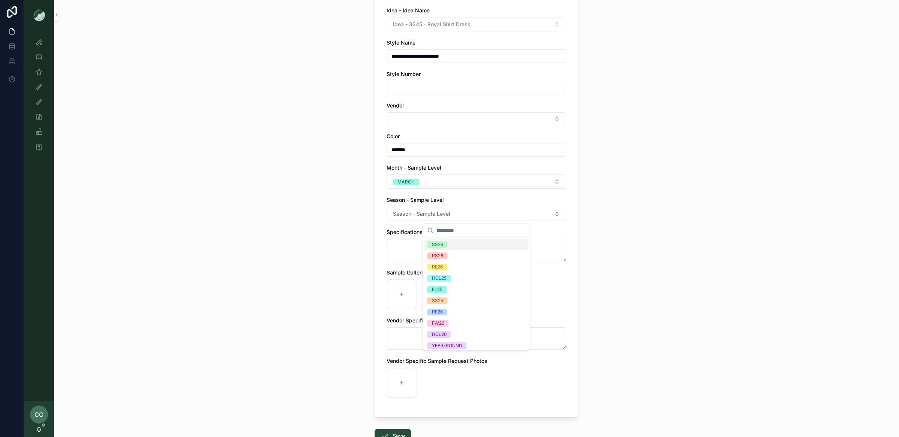
click at [460, 243] on div "SS26" at bounding box center [476, 244] width 104 height 11
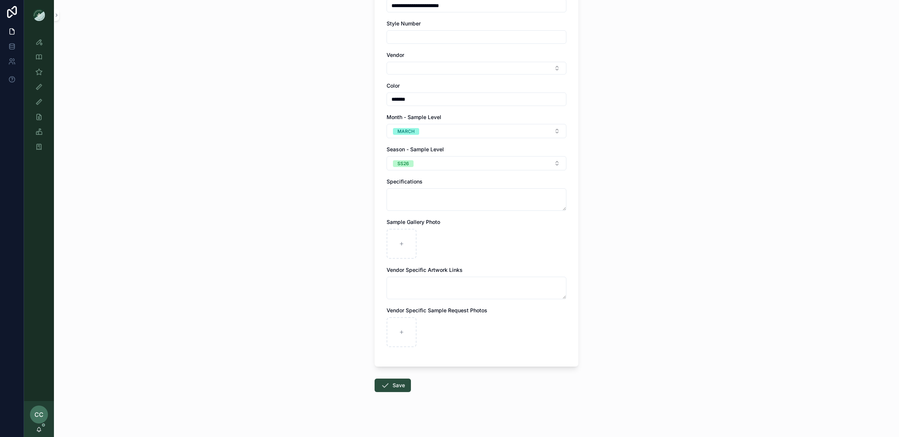
scroll to position [125, 0]
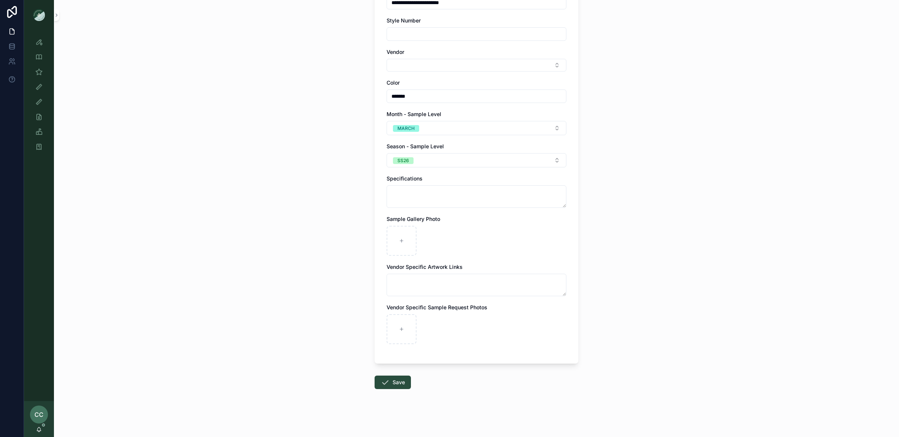
click at [396, 378] on button "Save" at bounding box center [392, 382] width 36 height 13
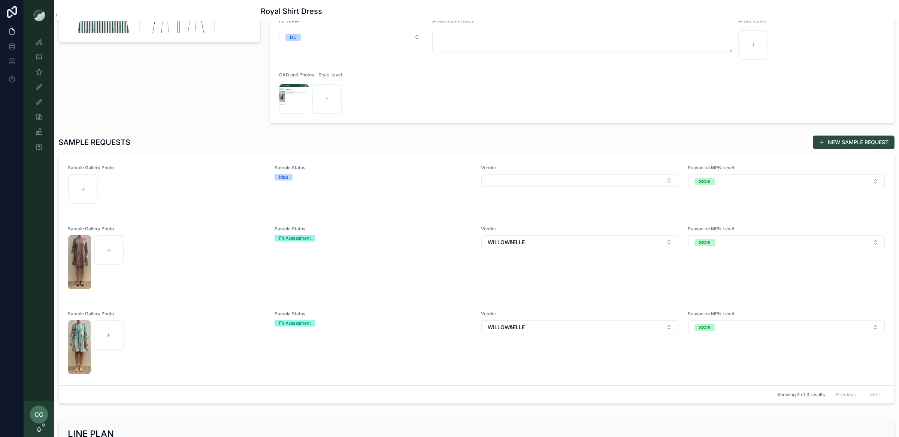
click at [183, 178] on div "scrollable content" at bounding box center [166, 189] width 197 height 30
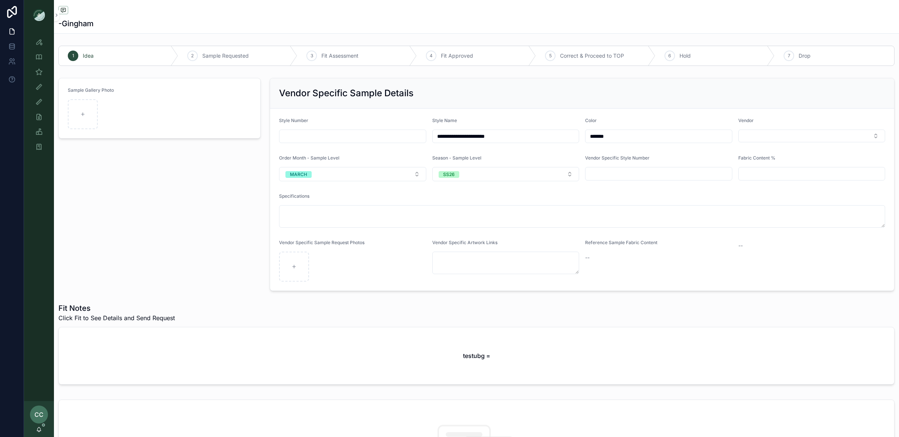
click at [483, 136] on input "**********" at bounding box center [505, 136] width 146 height 10
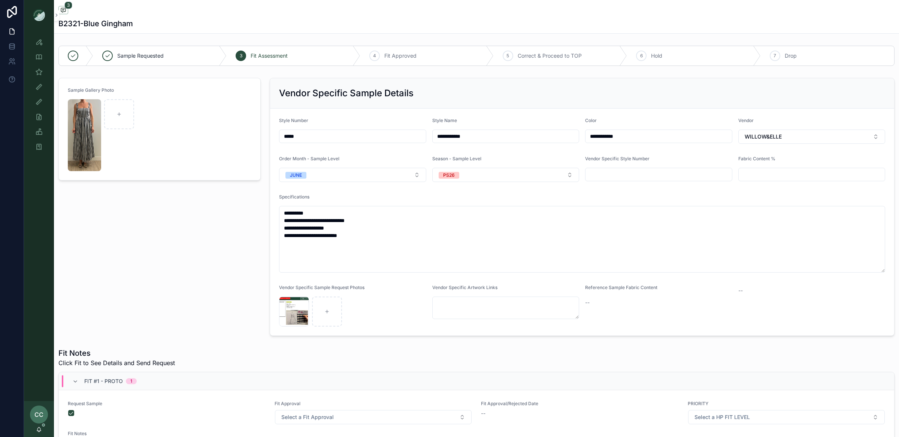
click at [419, 173] on button "JUNE" at bounding box center [352, 175] width 147 height 14
click at [340, 238] on div "MARCH" at bounding box center [353, 239] width 104 height 11
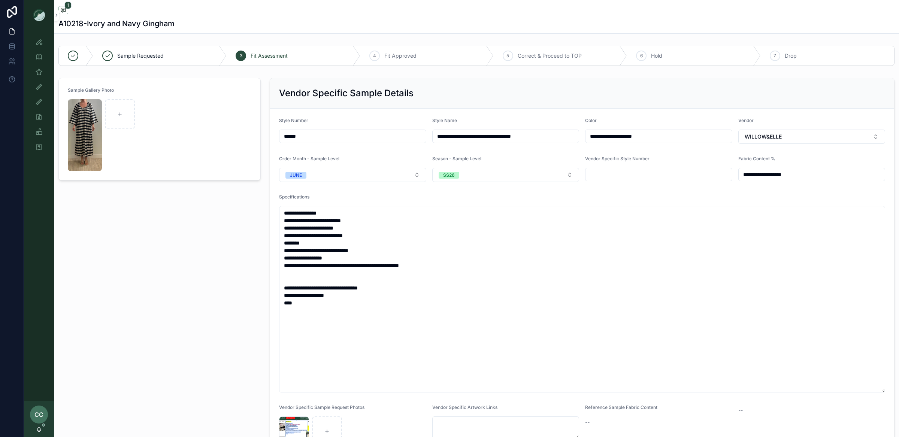
click at [398, 175] on button "JUNE" at bounding box center [352, 175] width 147 height 14
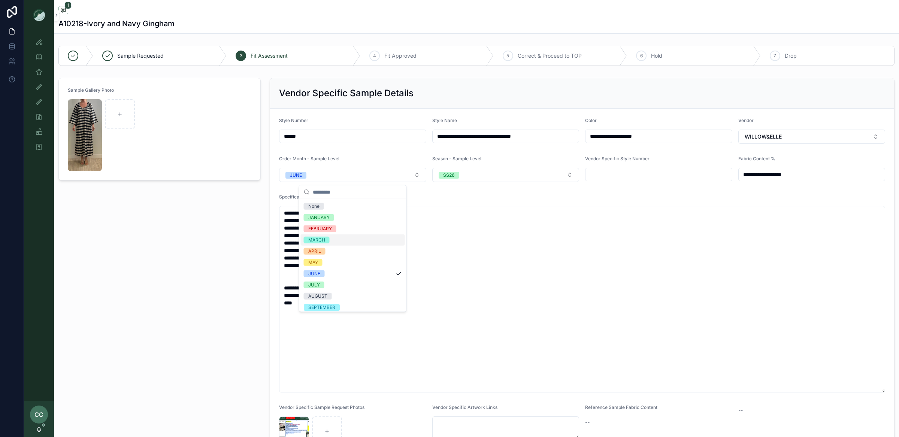
click at [347, 242] on div "MARCH" at bounding box center [353, 239] width 104 height 11
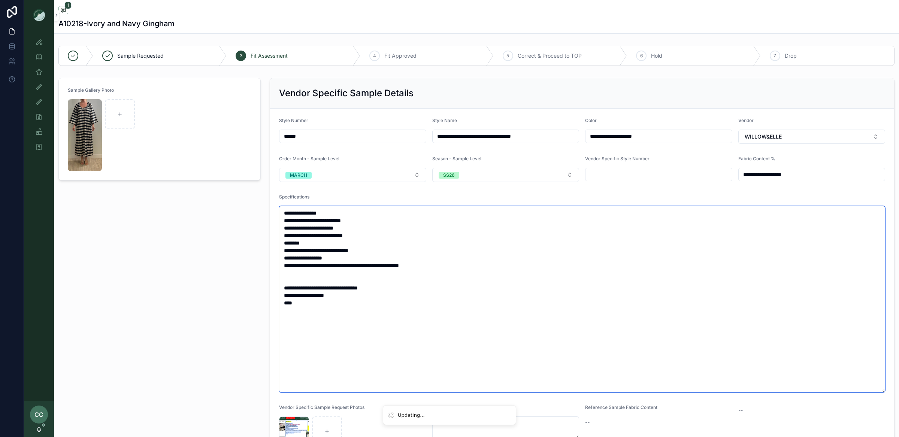
drag, startPoint x: 488, startPoint y: 231, endPoint x: 332, endPoint y: 162, distance: 170.6
click at [486, 230] on textarea "**********" at bounding box center [582, 299] width 606 height 186
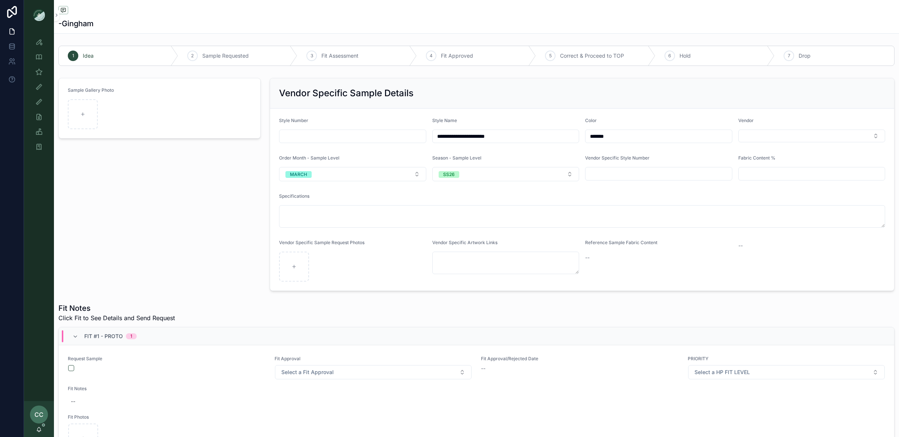
click at [773, 133] on button "Select Button" at bounding box center [811, 136] width 147 height 13
type input "*****"
click at [781, 166] on span "WILLOW&ELLE" at bounding box center [780, 165] width 37 height 7
click at [766, 251] on div "--" at bounding box center [811, 246] width 147 height 12
